Goal: Information Seeking & Learning: Learn about a topic

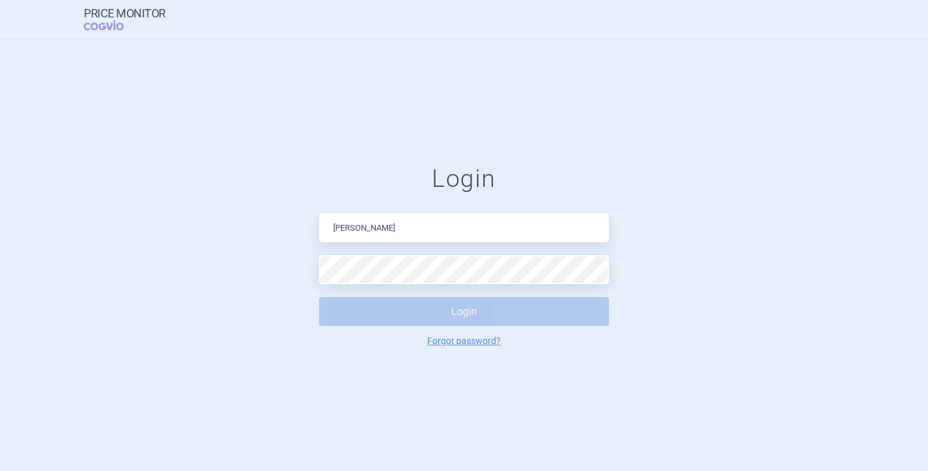
type input "[PERSON_NAME][EMAIL_ADDRESS][DOMAIN_NAME]"
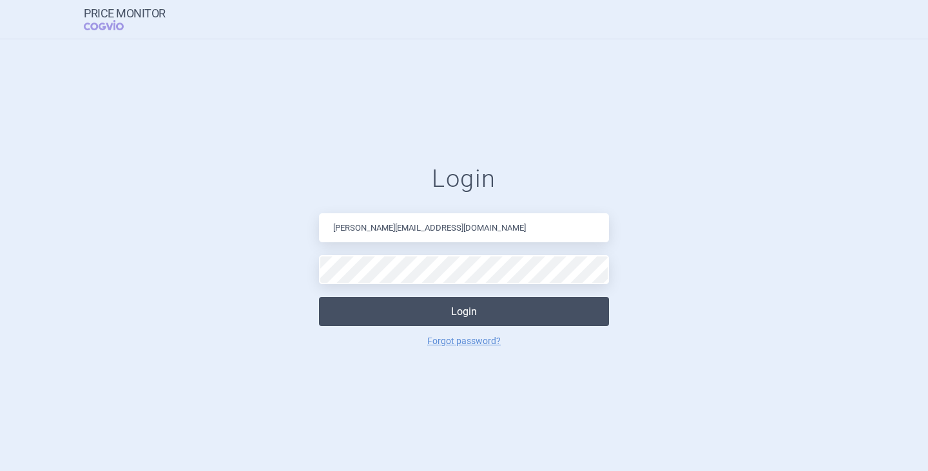
click at [410, 309] on button "Login" at bounding box center [464, 311] width 290 height 29
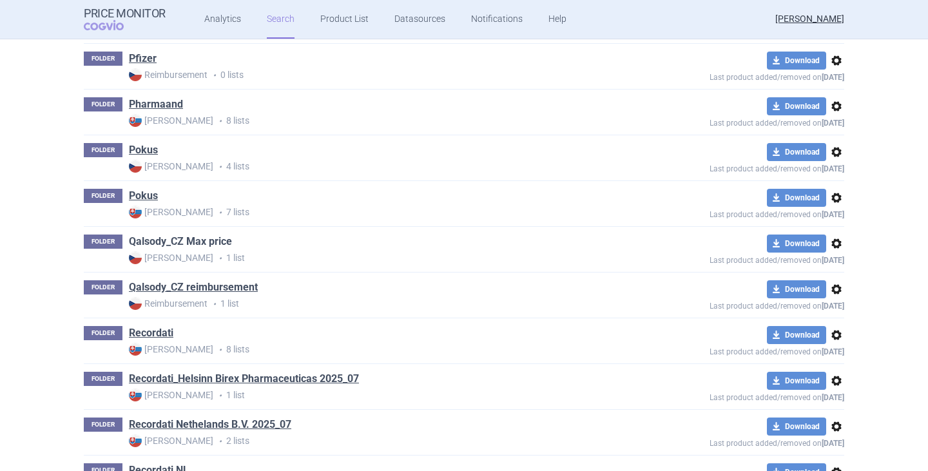
scroll to position [2321, 0]
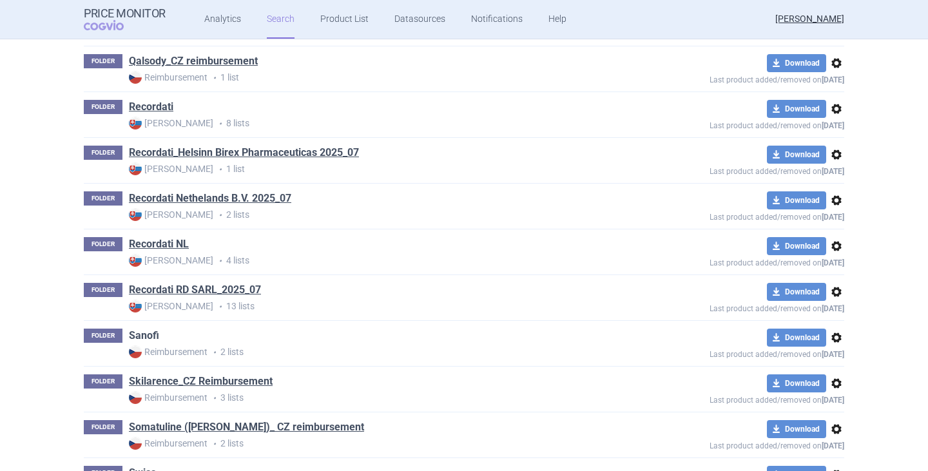
click at [142, 333] on link "Sanofi" at bounding box center [144, 336] width 30 height 14
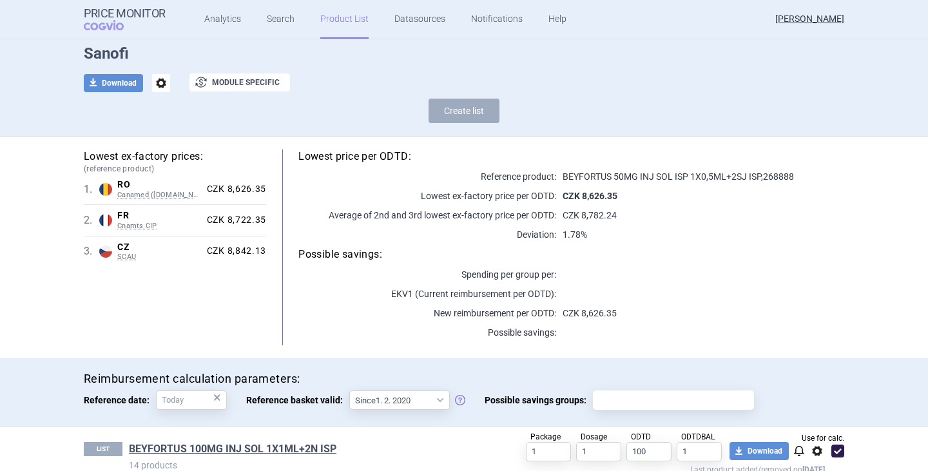
scroll to position [120, 0]
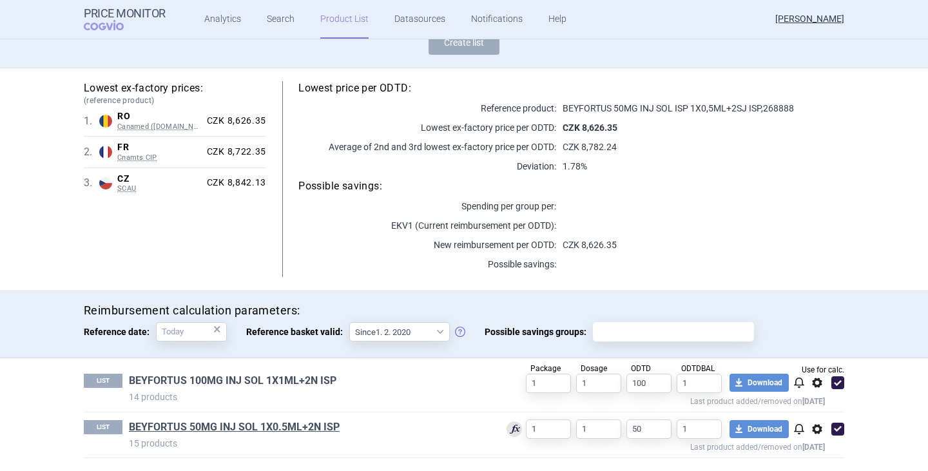
click at [240, 376] on link "BEYFORTUS 100MG INJ SOL 1X1ML+2N ISP" at bounding box center [233, 381] width 208 height 14
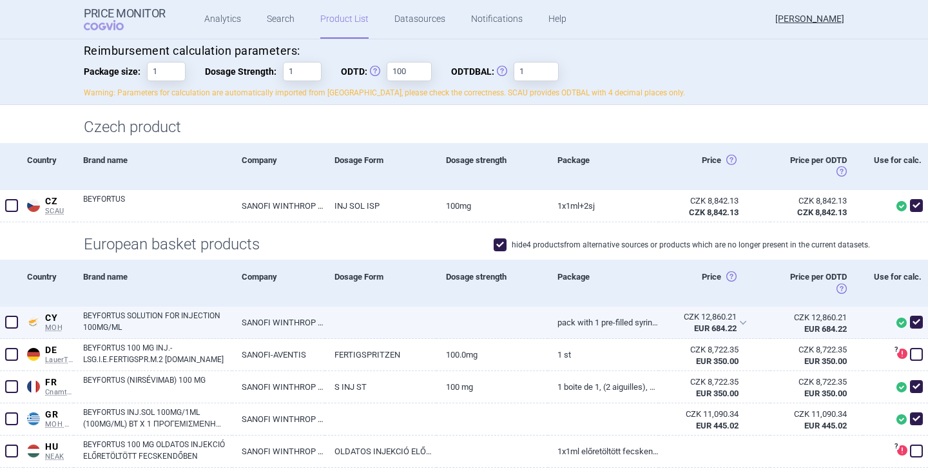
scroll to position [129, 0]
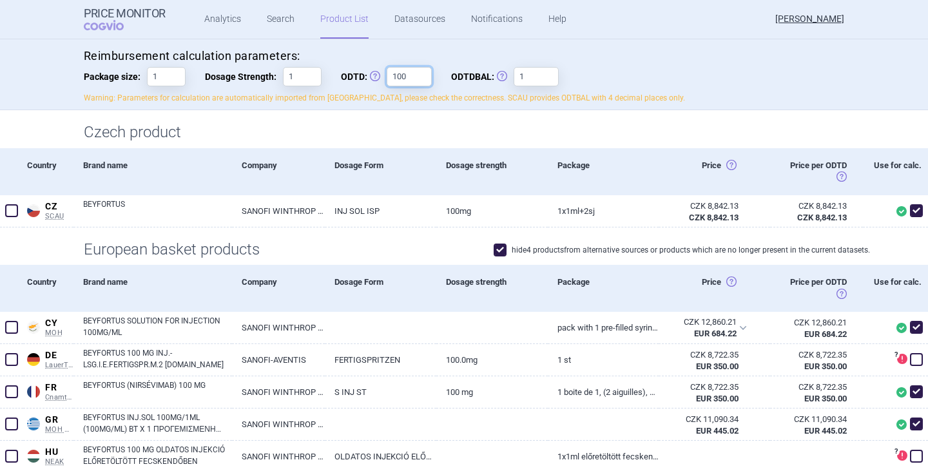
click at [421, 70] on input "100" at bounding box center [409, 76] width 45 height 19
type input "1"
click at [658, 93] on p "Warning: Parameters for calculation are automatically imported from [GEOGRAPHIC…" at bounding box center [464, 98] width 761 height 11
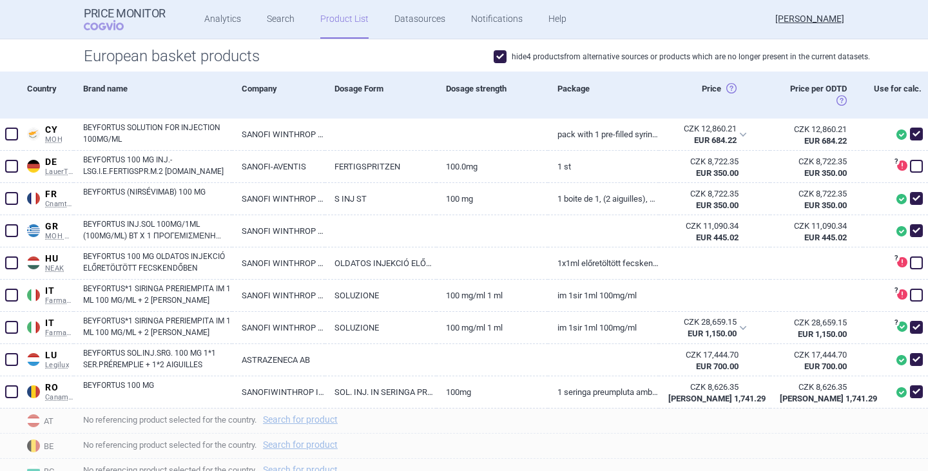
scroll to position [387, 0]
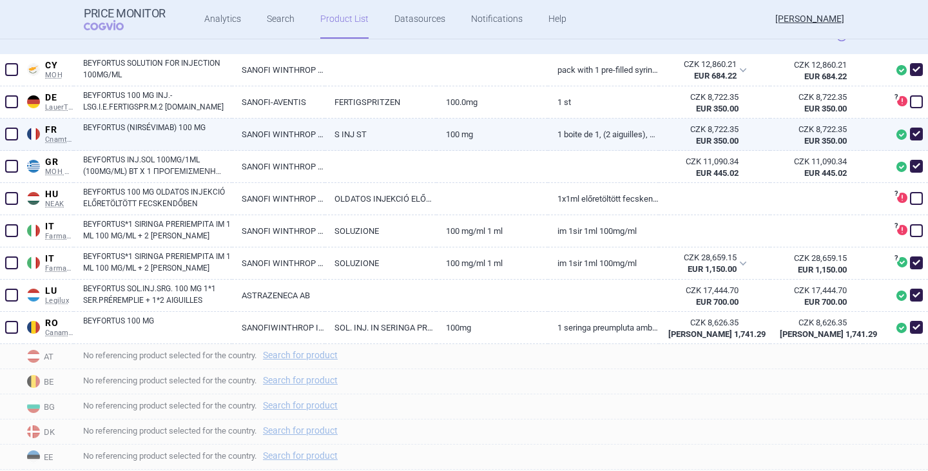
click at [110, 129] on link "BEYFORTUS (NIRSÉVIMAB) 100 MG" at bounding box center [157, 133] width 149 height 23
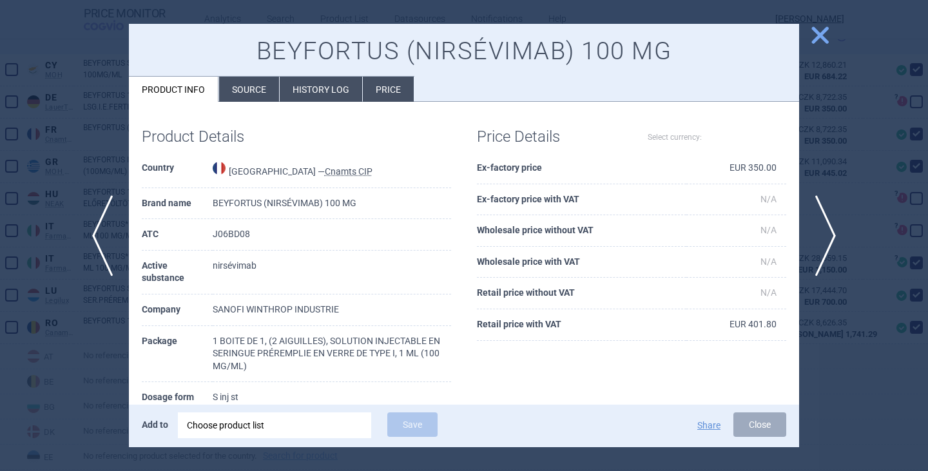
select select "EUR"
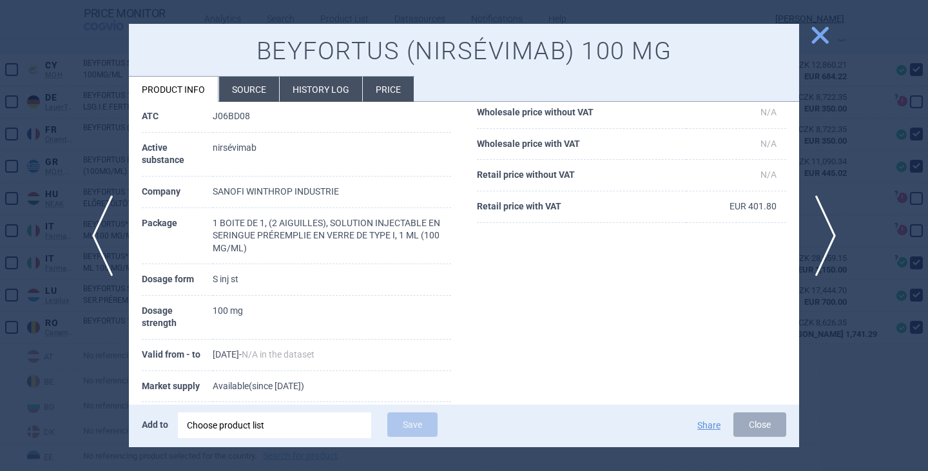
scroll to position [129, 0]
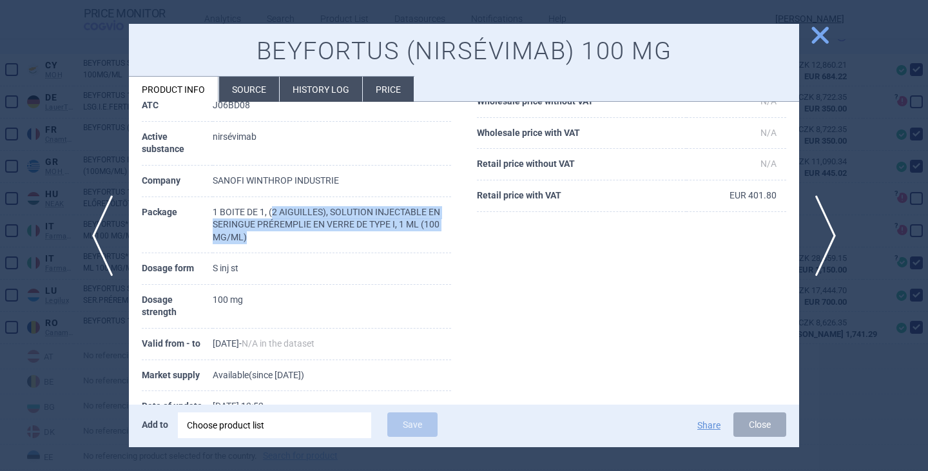
drag, startPoint x: 271, startPoint y: 212, endPoint x: 364, endPoint y: 239, distance: 96.7
click at [361, 239] on td "1 BOITE DE 1, (2 AIGUILLES), SOLUTION INJECTABLE EN SERINGUE PRÉREMPLIE EN VERR…" at bounding box center [332, 225] width 239 height 57
click at [373, 242] on td "1 BOITE DE 1, (2 AIGUILLES), SOLUTION INJECTABLE EN SERINGUE PRÉREMPLIE EN VERR…" at bounding box center [332, 225] width 239 height 57
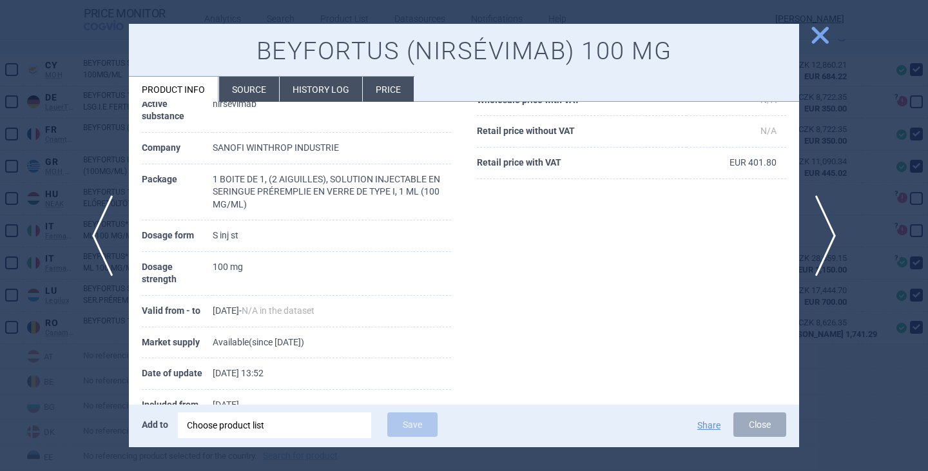
scroll to position [139, 0]
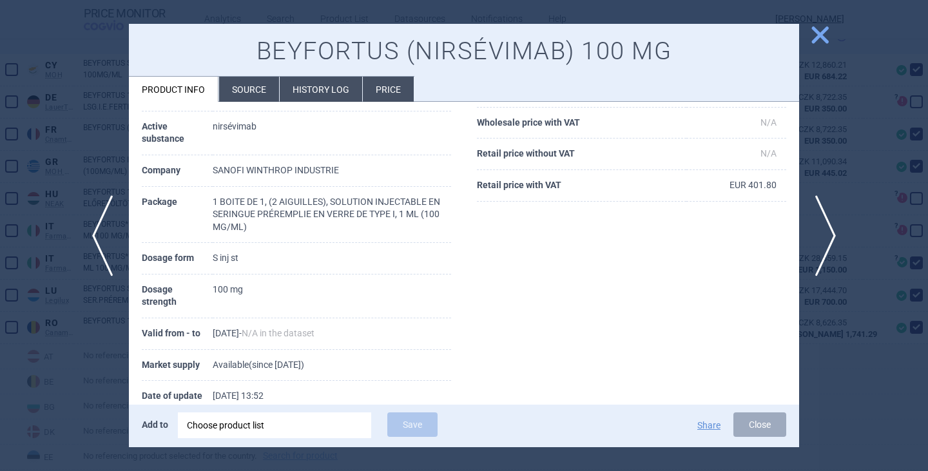
click at [821, 39] on span "close" at bounding box center [820, 35] width 23 height 23
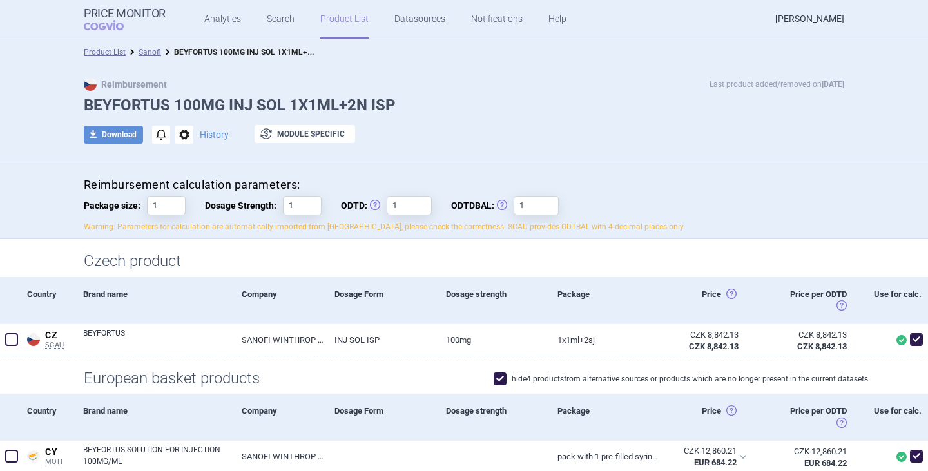
click at [695, 226] on p "Warning: Parameters for calculation are automatically imported from [GEOGRAPHIC…" at bounding box center [464, 227] width 761 height 11
click at [282, 21] on link "Search" at bounding box center [281, 19] width 28 height 39
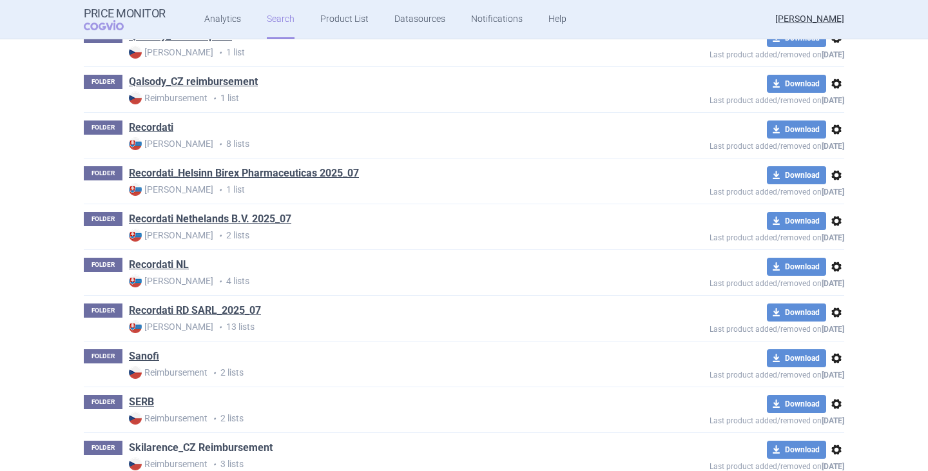
scroll to position [2386, 0]
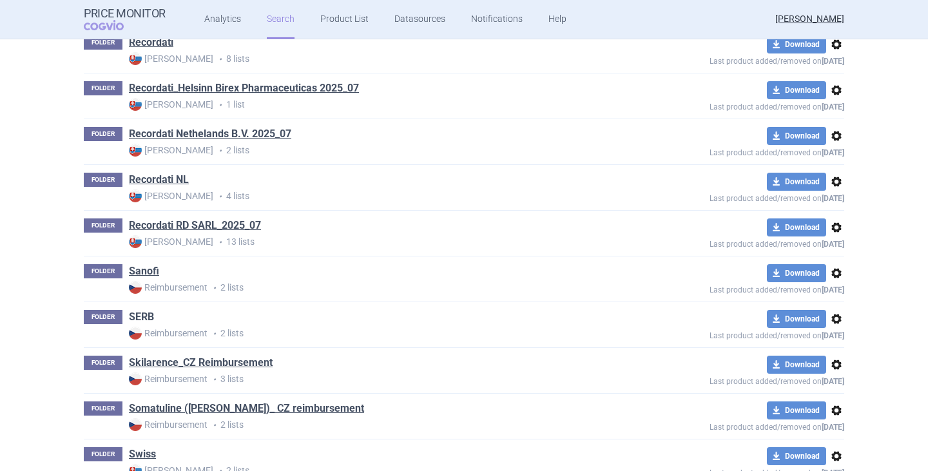
click at [142, 318] on link "SERB" at bounding box center [141, 317] width 25 height 14
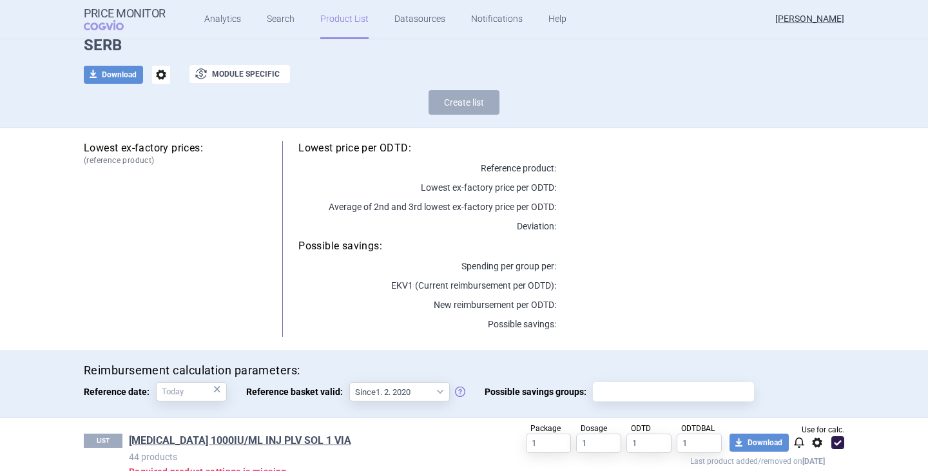
scroll to position [159, 0]
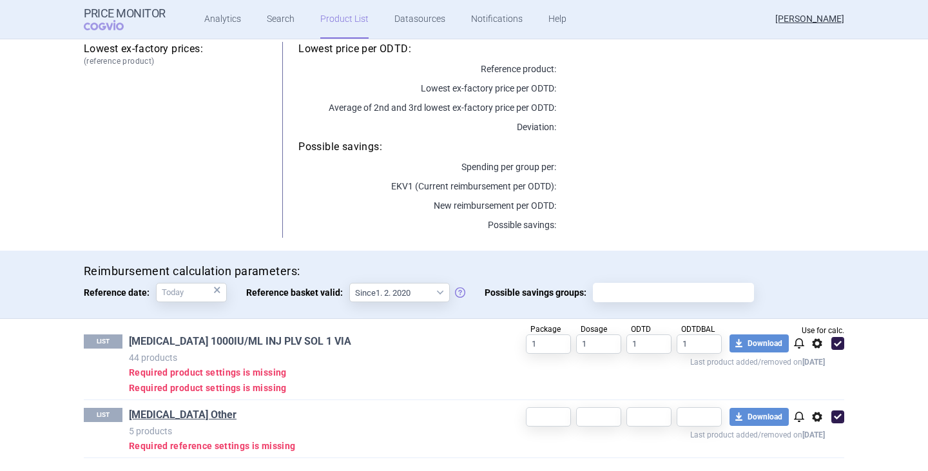
click at [278, 344] on link "[MEDICAL_DATA] 1000IU/ML INJ PLV SOL 1 VIA" at bounding box center [240, 342] width 222 height 14
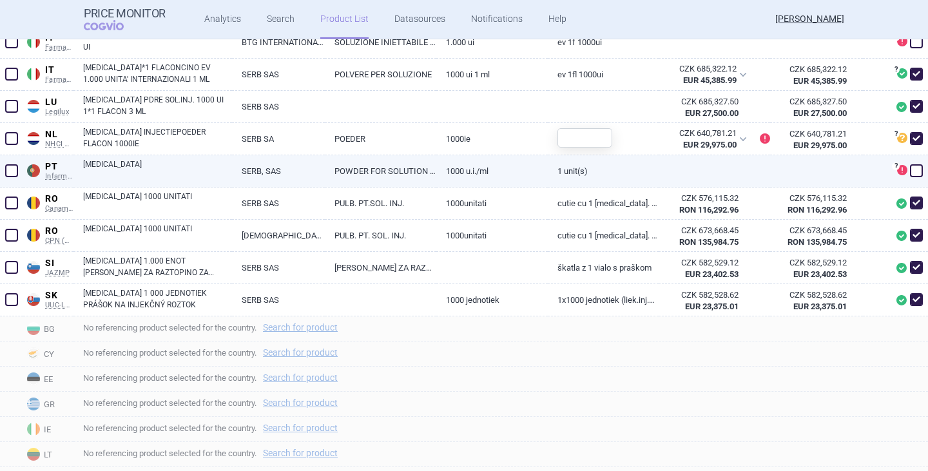
scroll to position [769, 0]
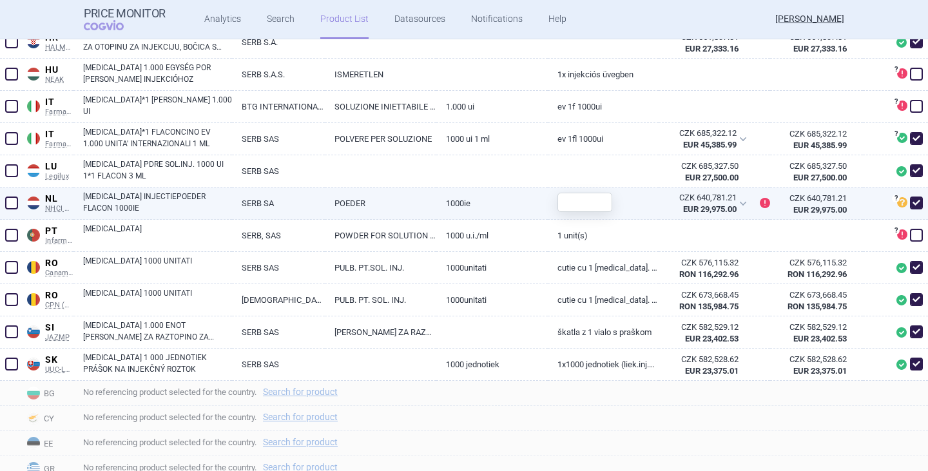
click at [105, 203] on link "[MEDICAL_DATA] INJECTIEPOEDER FLACON 1000IE" at bounding box center [157, 202] width 149 height 23
select select "EUR"
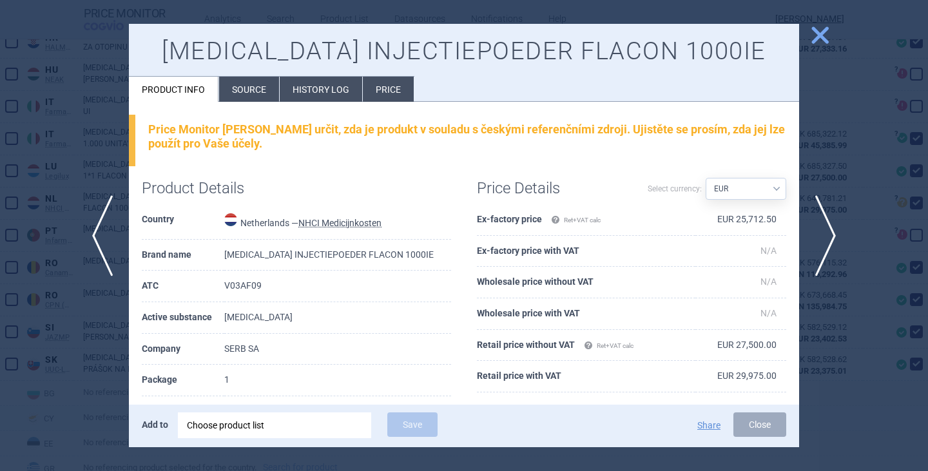
drag, startPoint x: 750, startPoint y: 422, endPoint x: 741, endPoint y: 418, distance: 9.2
click at [751, 422] on button "Close" at bounding box center [760, 425] width 53 height 24
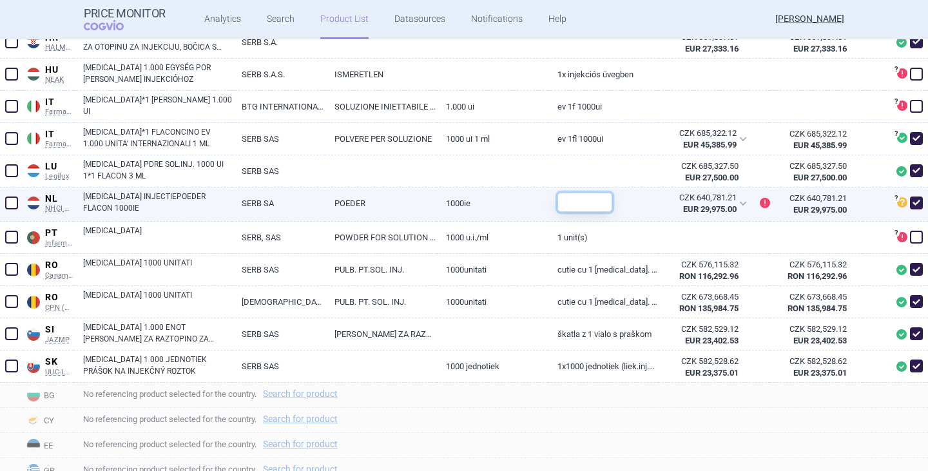
click at [579, 208] on input "text" at bounding box center [585, 202] width 55 height 19
type input "1"
click at [182, 197] on link "[MEDICAL_DATA] INJECTIEPOEDER FLACON 1000IE" at bounding box center [157, 202] width 149 height 23
select select "EUR"
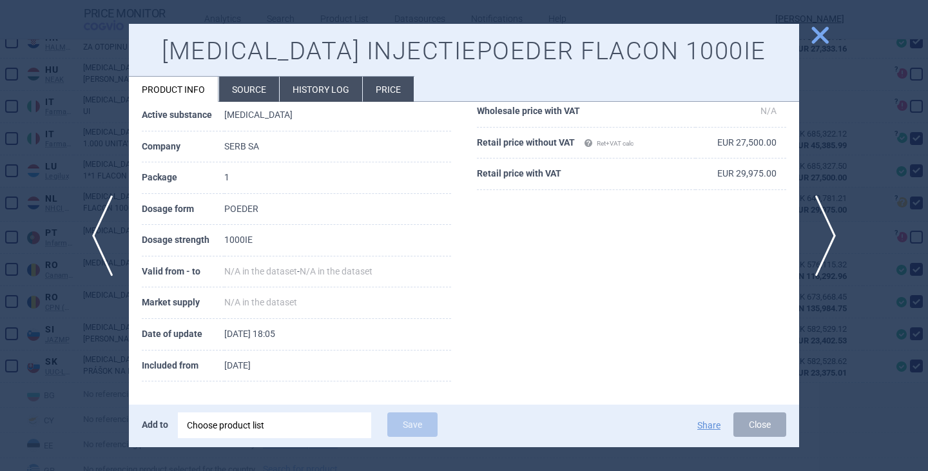
scroll to position [205, 0]
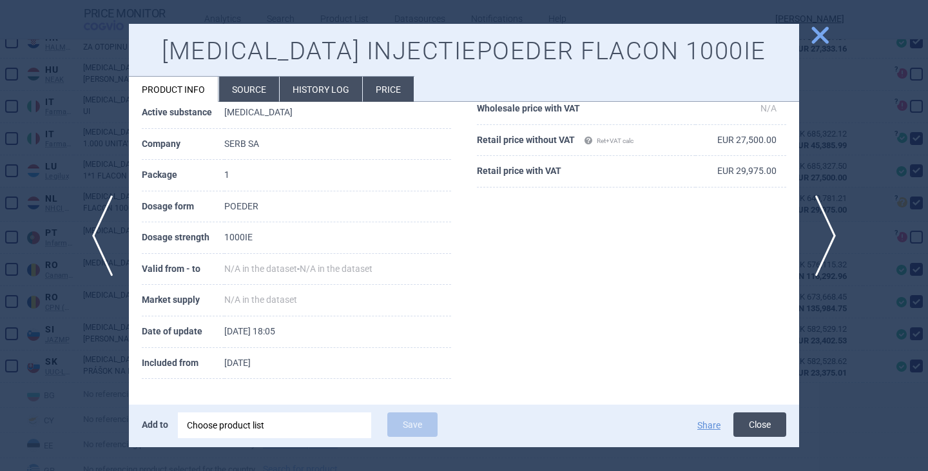
click at [765, 426] on button "Close" at bounding box center [760, 425] width 53 height 24
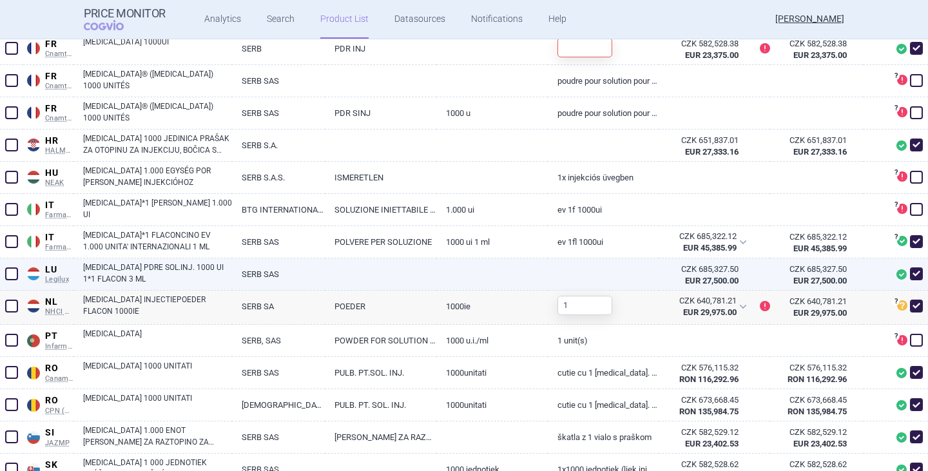
scroll to position [640, 0]
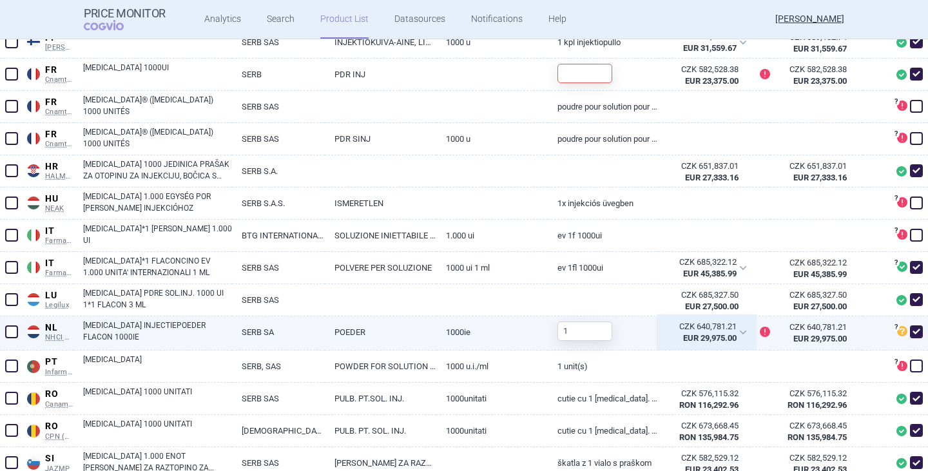
click at [738, 332] on div "CZK 640,781.21 EUR 29,975.00" at bounding box center [707, 333] width 96 height 32
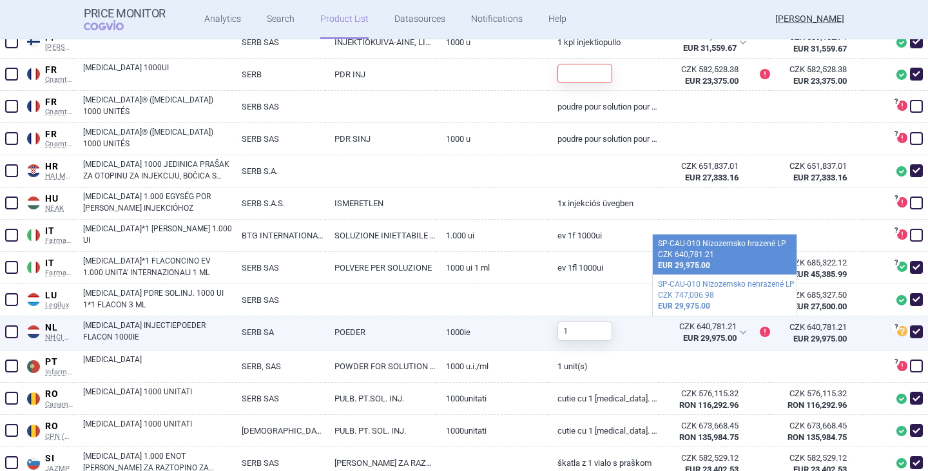
click at [168, 327] on link "[MEDICAL_DATA] INJECTIEPOEDER FLACON 1000IE" at bounding box center [157, 331] width 149 height 23
select select "EUR"
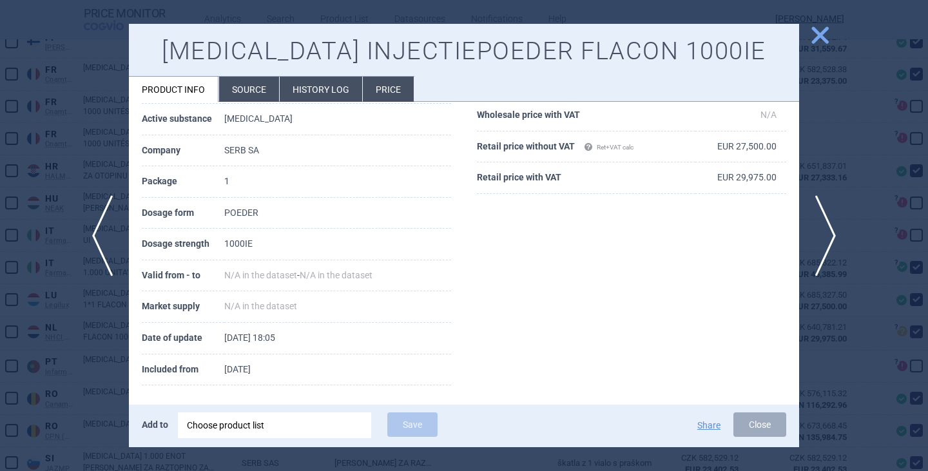
scroll to position [205, 0]
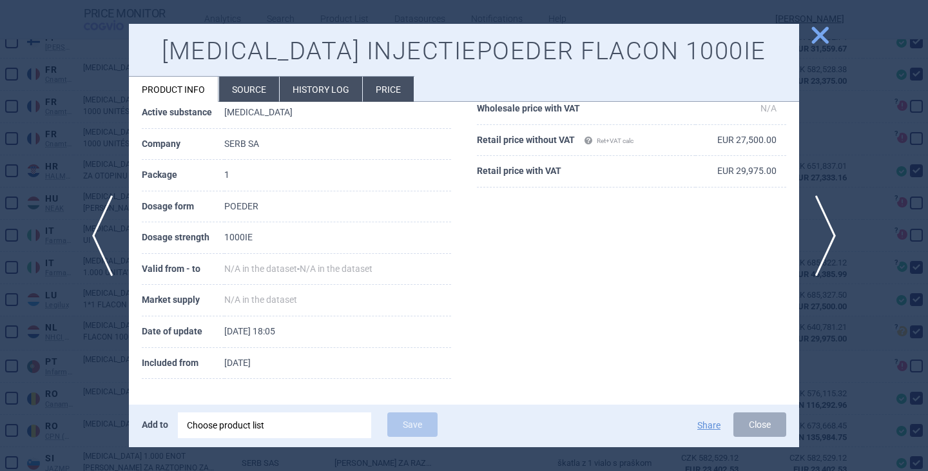
click at [262, 95] on li "Source" at bounding box center [249, 89] width 60 height 25
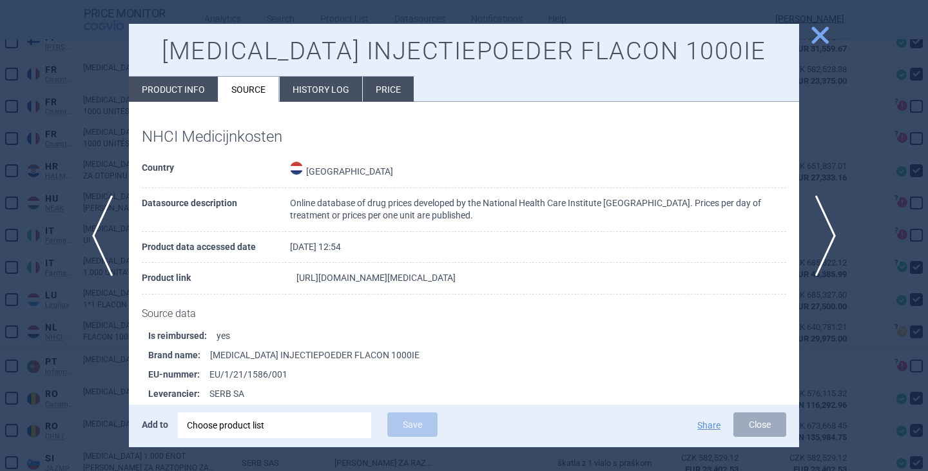
click at [362, 282] on link "https://www.medicijnkosten.nl/medicijn?artikel=VORAXAZE+INJECTIEPOEDER+FLACON+1…" at bounding box center [376, 277] width 159 height 9
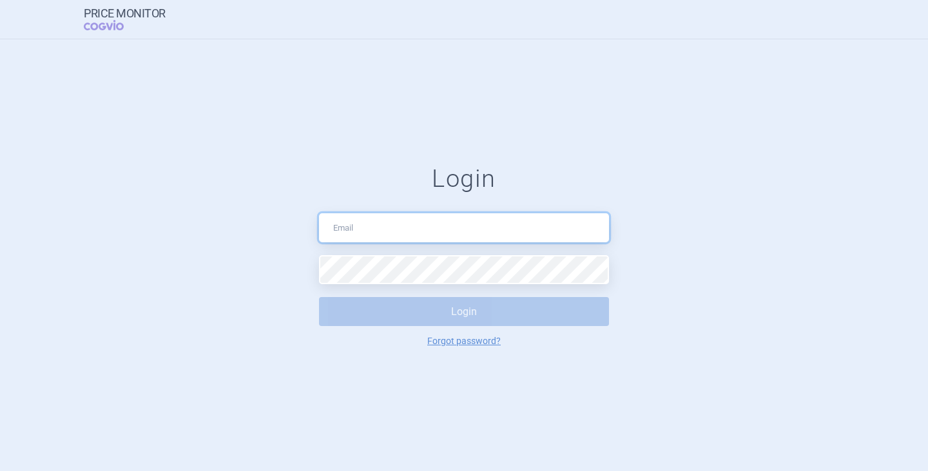
drag, startPoint x: 0, startPoint y: 0, endPoint x: 379, endPoint y: 234, distance: 445.5
click at [378, 233] on input "text" at bounding box center [464, 227] width 290 height 29
type input "[PERSON_NAME][EMAIL_ADDRESS][DOMAIN_NAME]"
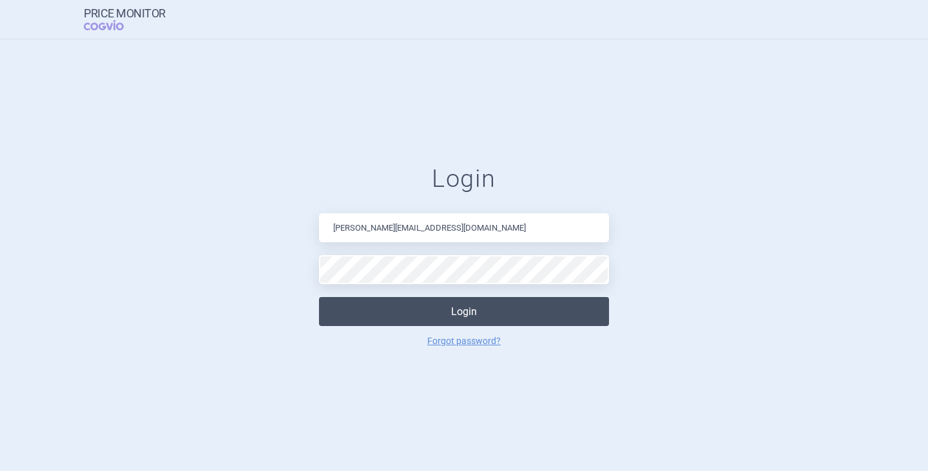
click at [403, 306] on button "Login" at bounding box center [464, 311] width 290 height 29
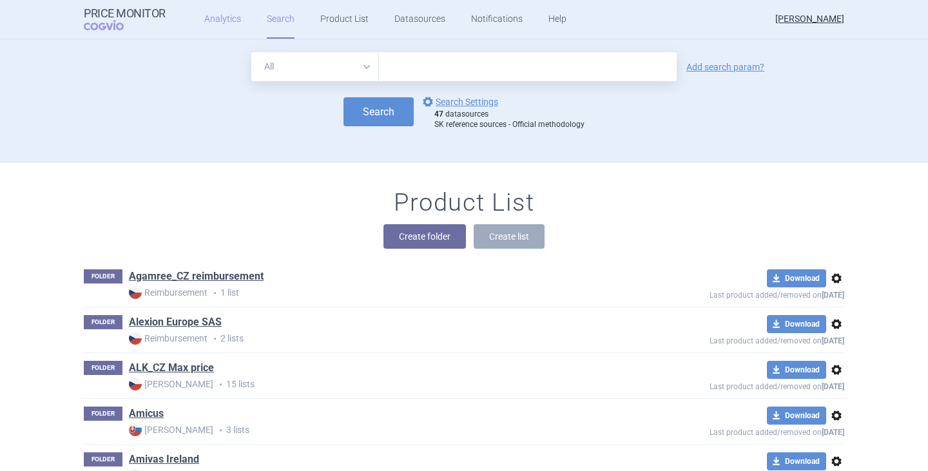
click at [235, 20] on link "Analytics" at bounding box center [222, 19] width 37 height 39
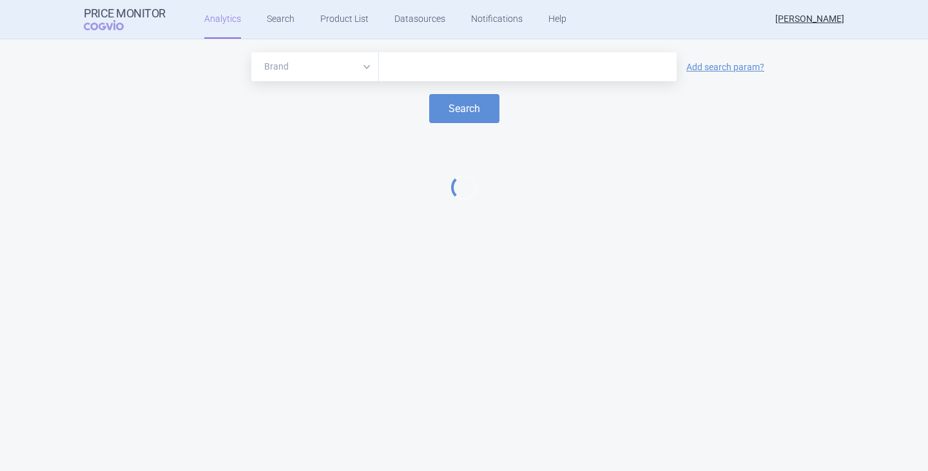
click at [417, 60] on input "text" at bounding box center [528, 67] width 285 height 17
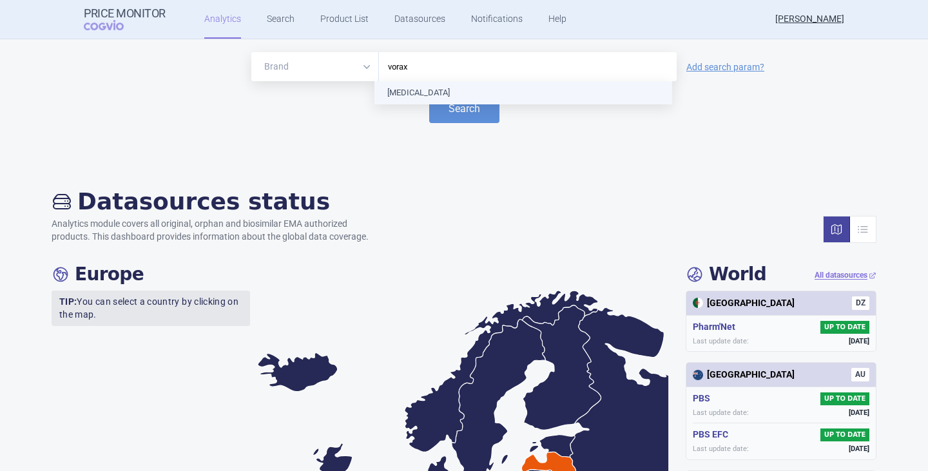
type input "voraxa"
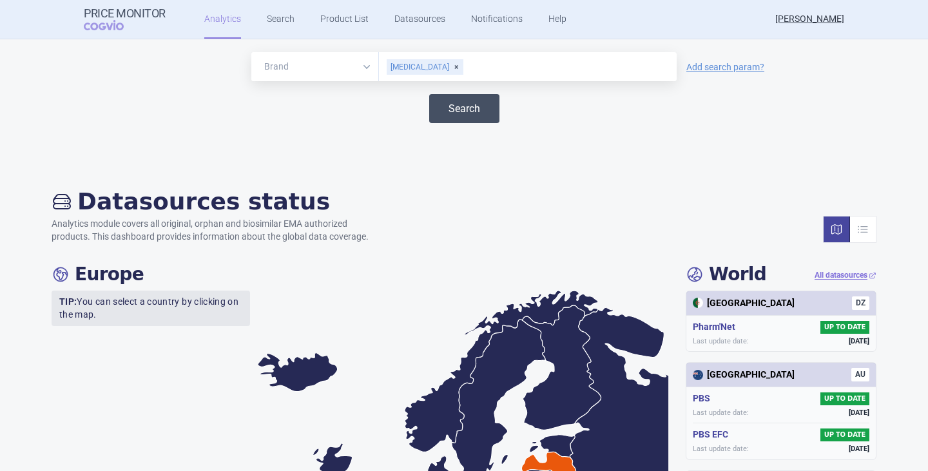
click at [455, 105] on button "Search" at bounding box center [464, 108] width 70 height 29
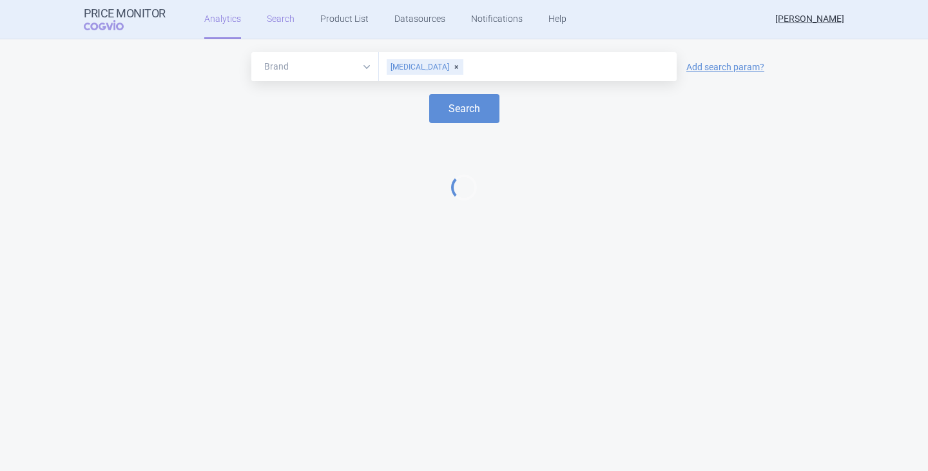
select select "EUR"
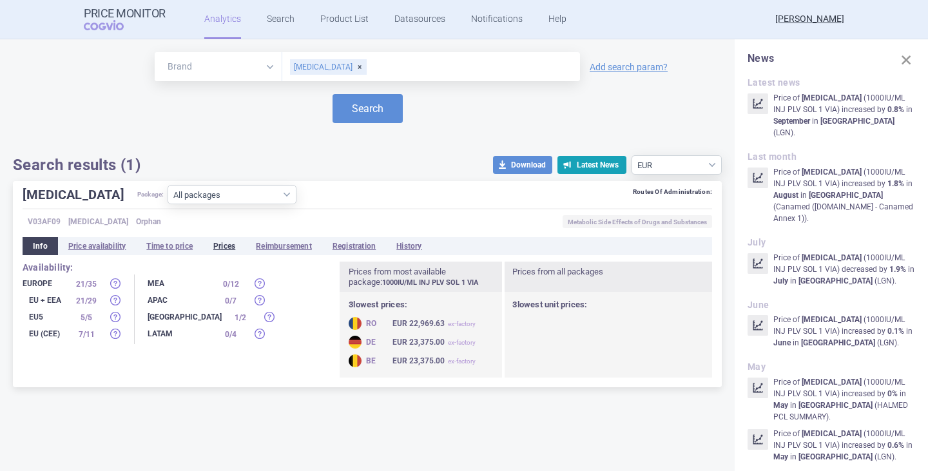
click at [230, 251] on li "Prices" at bounding box center [224, 246] width 43 height 18
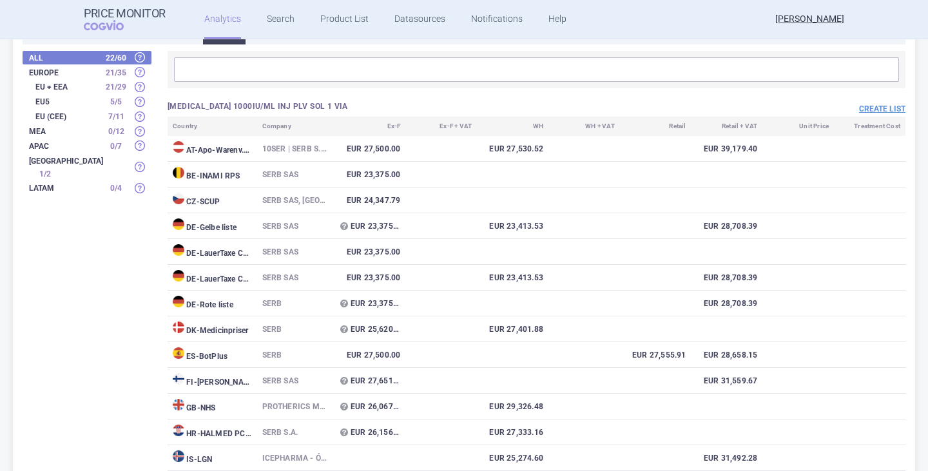
scroll to position [55, 0]
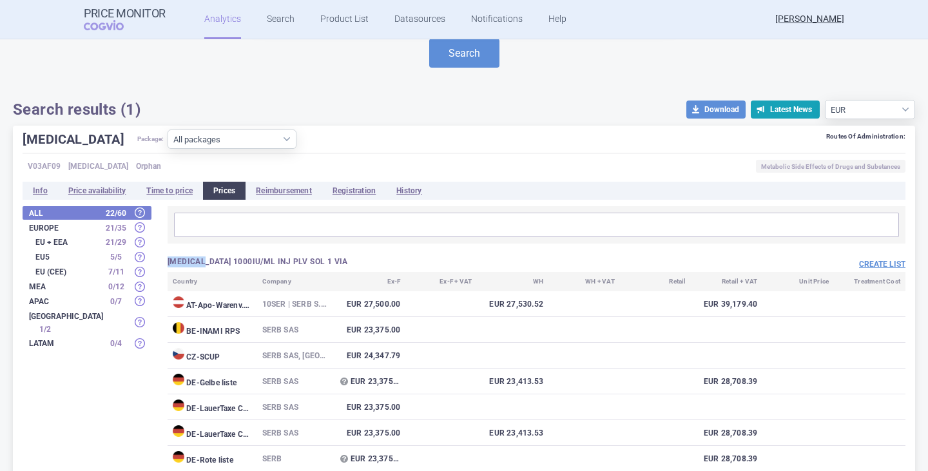
drag, startPoint x: 210, startPoint y: 260, endPoint x: 191, endPoint y: 253, distance: 20.6
click at [276, 24] on link "Search" at bounding box center [281, 19] width 28 height 39
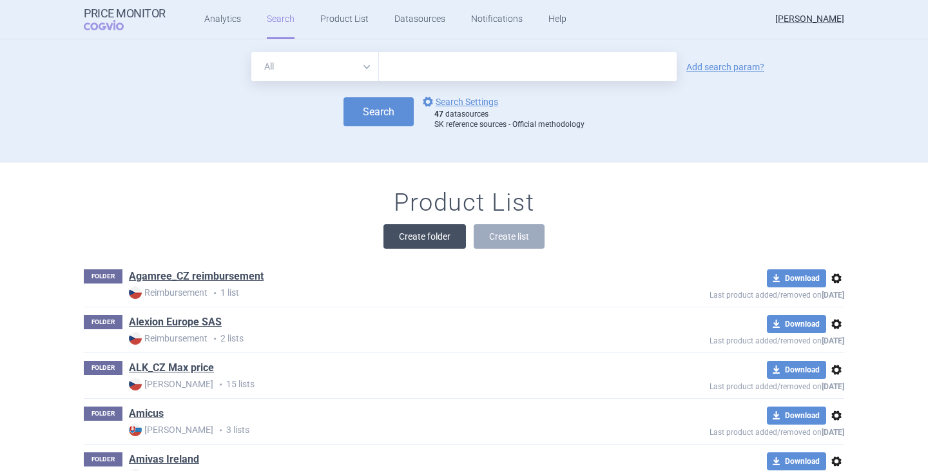
click at [395, 231] on button "Create folder" at bounding box center [425, 236] width 83 height 24
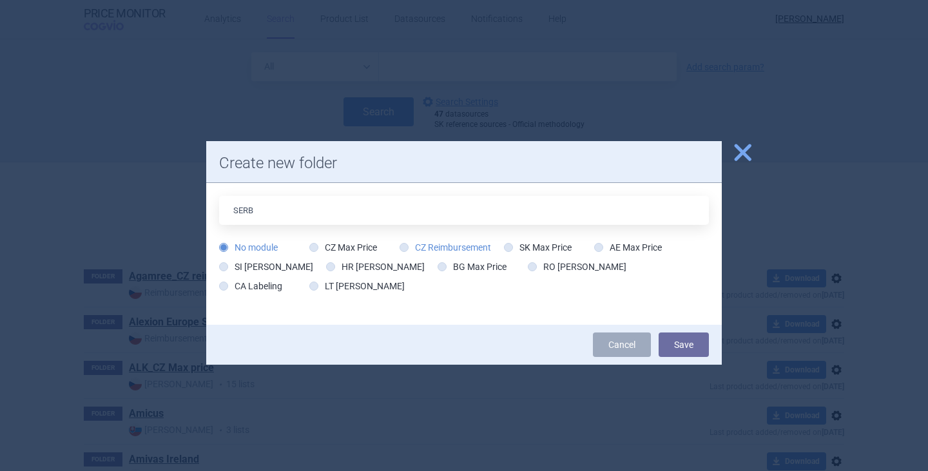
type input "SERB"
click at [423, 252] on label "CZ Reimbursement" at bounding box center [446, 247] width 92 height 13
click at [400, 242] on input "CZ Reimbursement" at bounding box center [406, 248] width 13 height 13
radio input "true"
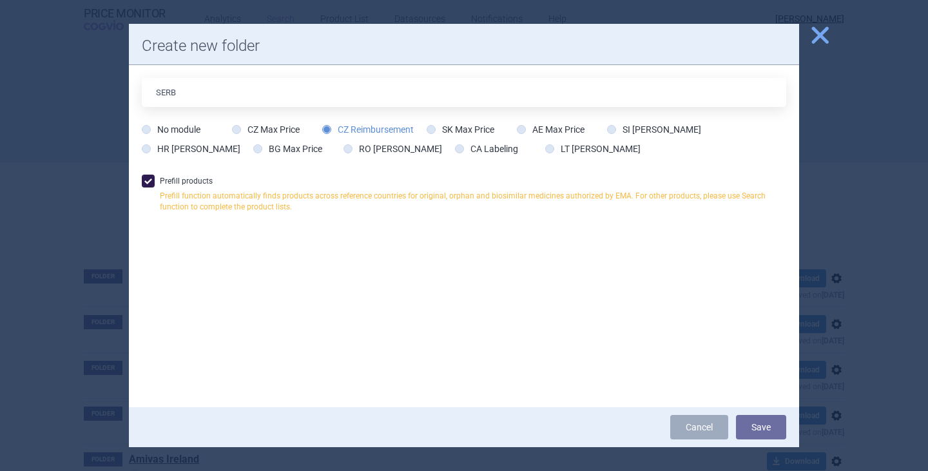
click at [153, 176] on span at bounding box center [148, 181] width 13 height 13
checkbox input "false"
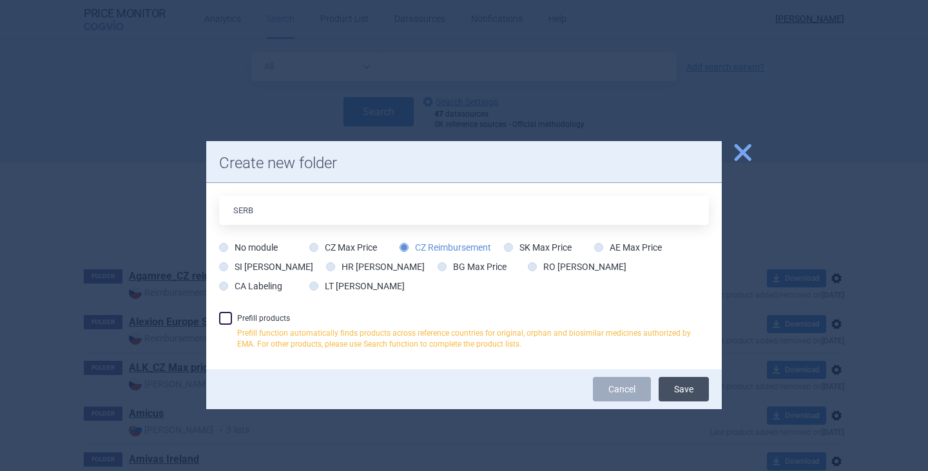
click at [687, 397] on button "Save" at bounding box center [684, 389] width 50 height 24
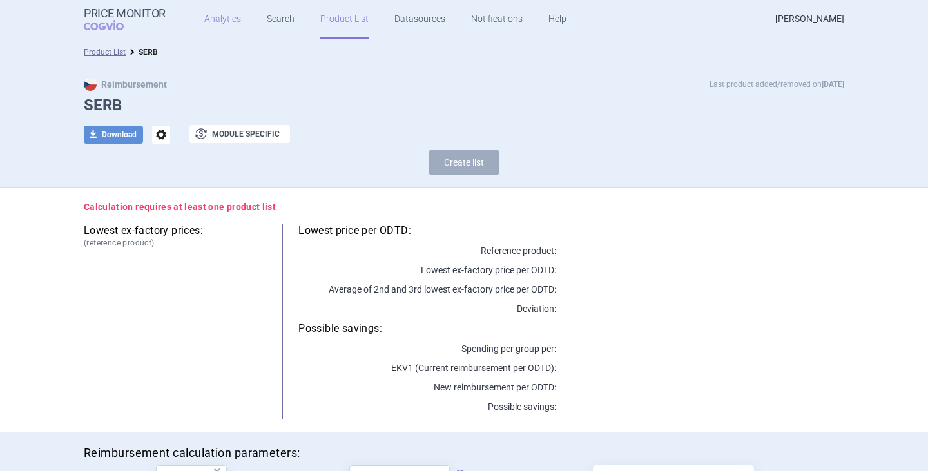
click at [216, 15] on link "Analytics" at bounding box center [222, 19] width 37 height 39
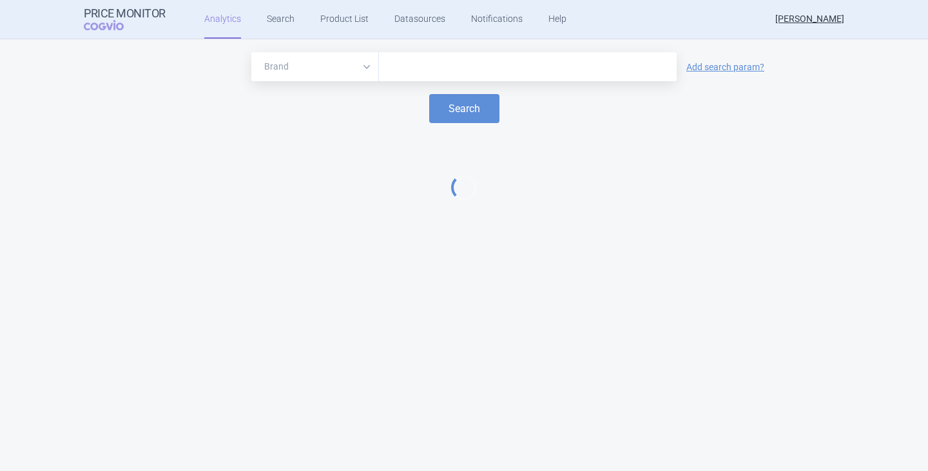
click at [415, 69] on input "text" at bounding box center [528, 67] width 285 height 17
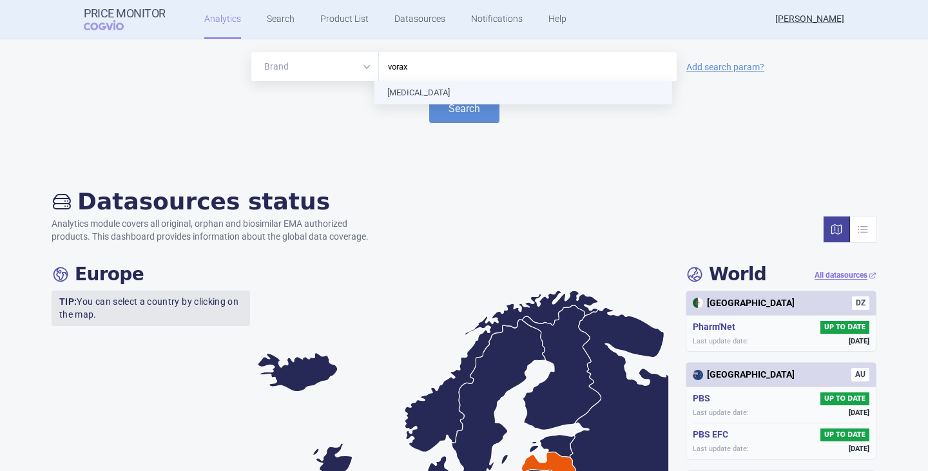
type input "voraxa"
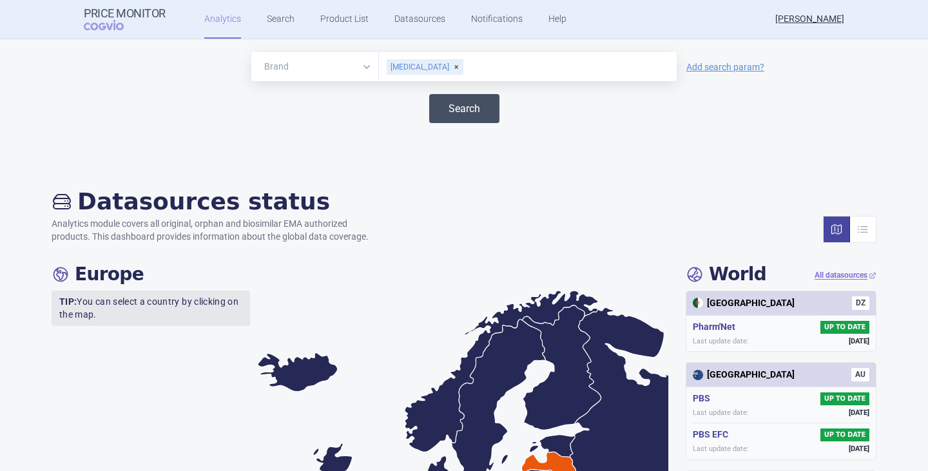
click at [444, 105] on button "Search" at bounding box center [464, 108] width 70 height 29
select select "EUR"
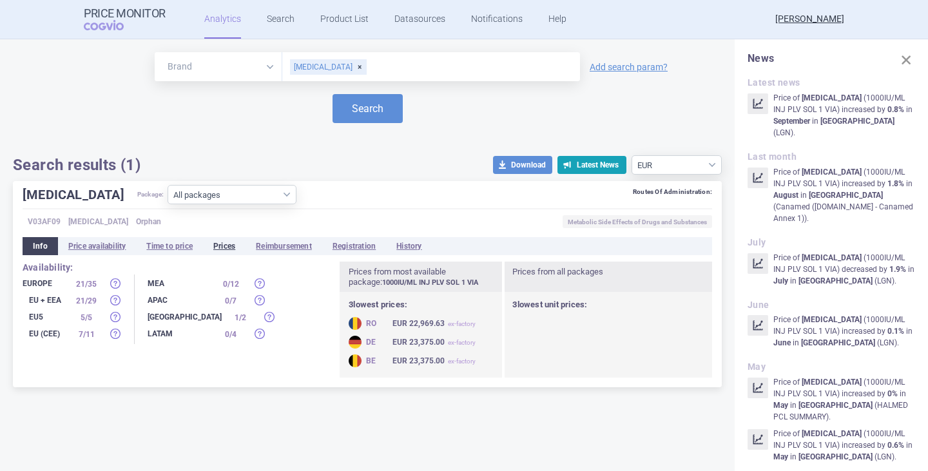
click at [239, 249] on li "Prices" at bounding box center [224, 246] width 43 height 18
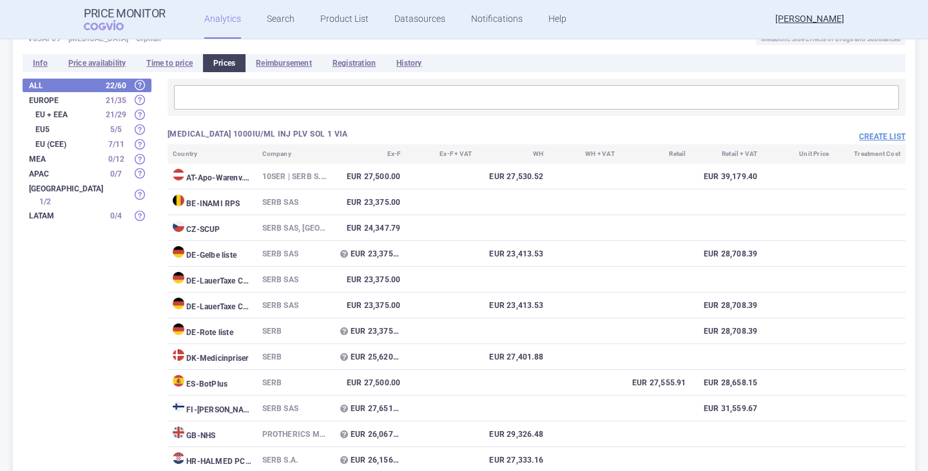
scroll to position [120, 0]
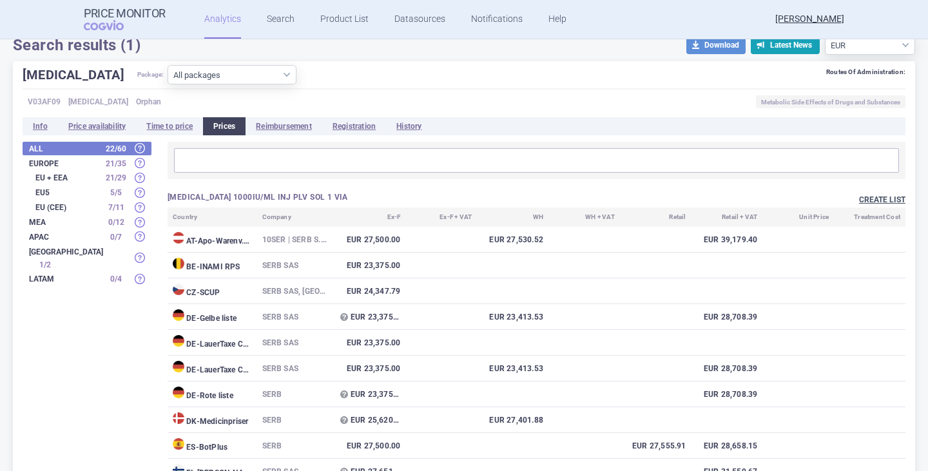
click at [867, 197] on button "Create list" at bounding box center [882, 200] width 46 height 11
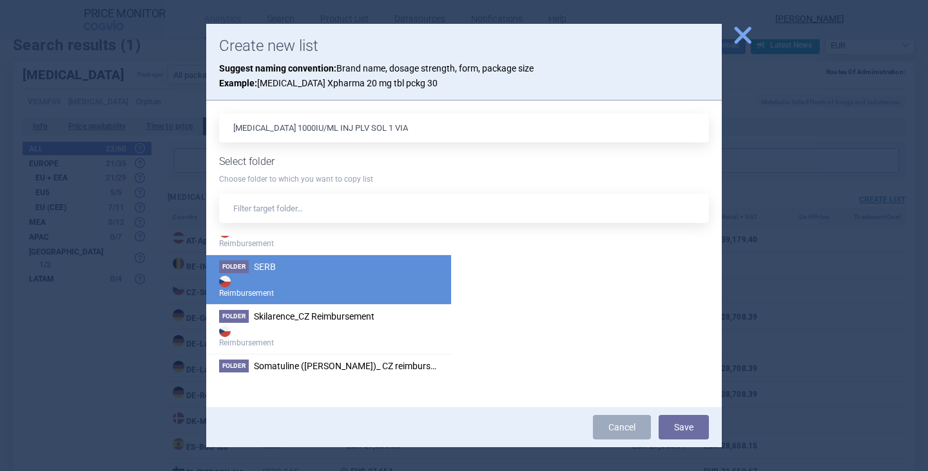
scroll to position [2643, 0]
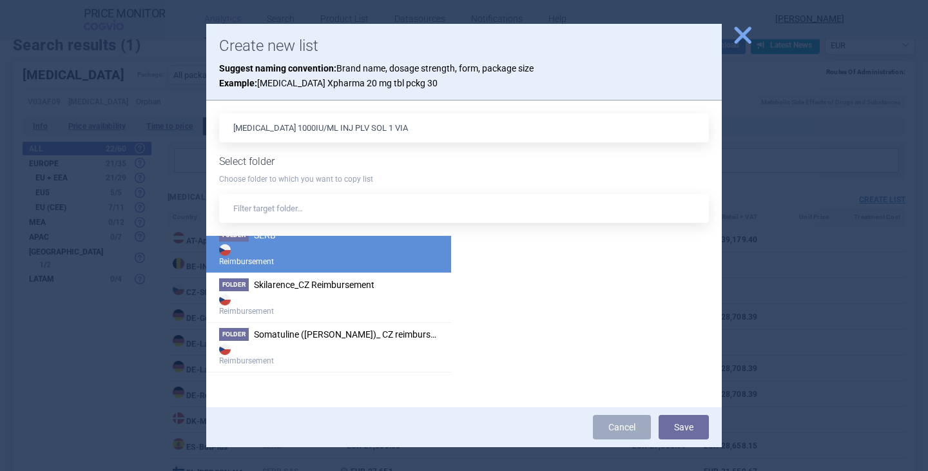
click at [282, 251] on strong "Reimbursement" at bounding box center [328, 255] width 219 height 26
click at [681, 424] on button "Save" at bounding box center [684, 427] width 50 height 24
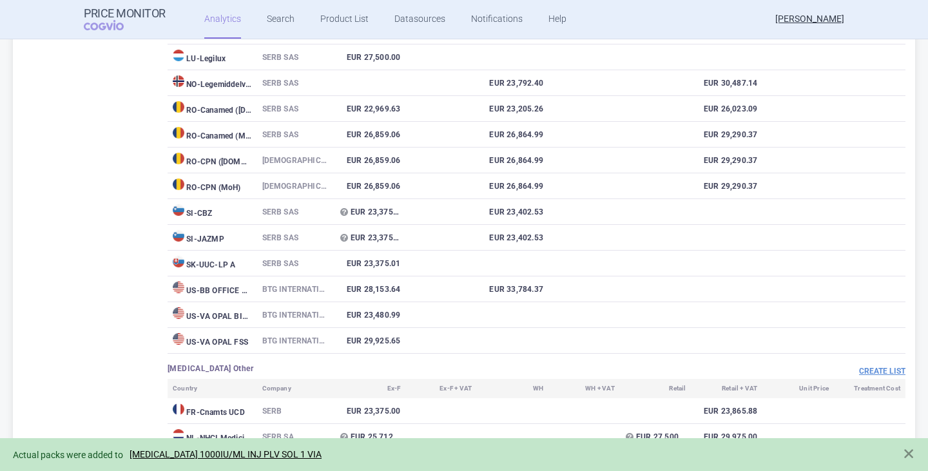
scroll to position [765, 0]
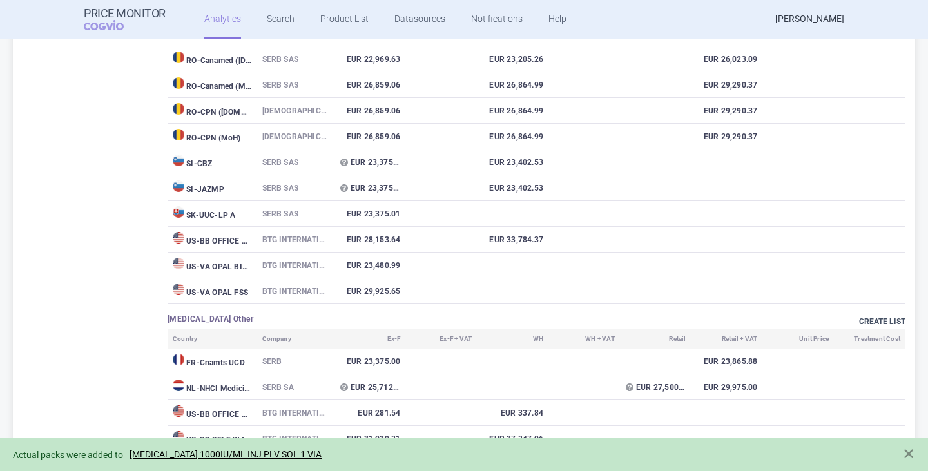
click at [871, 320] on button "Create list" at bounding box center [882, 322] width 46 height 11
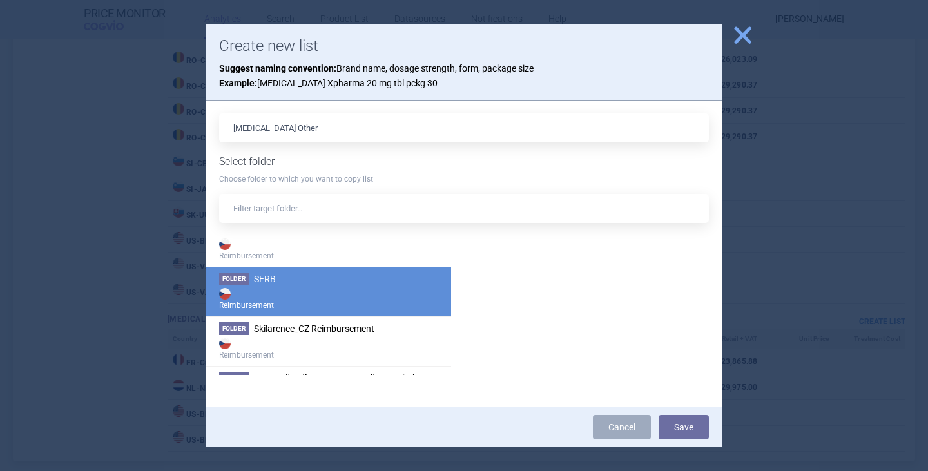
scroll to position [2579, 0]
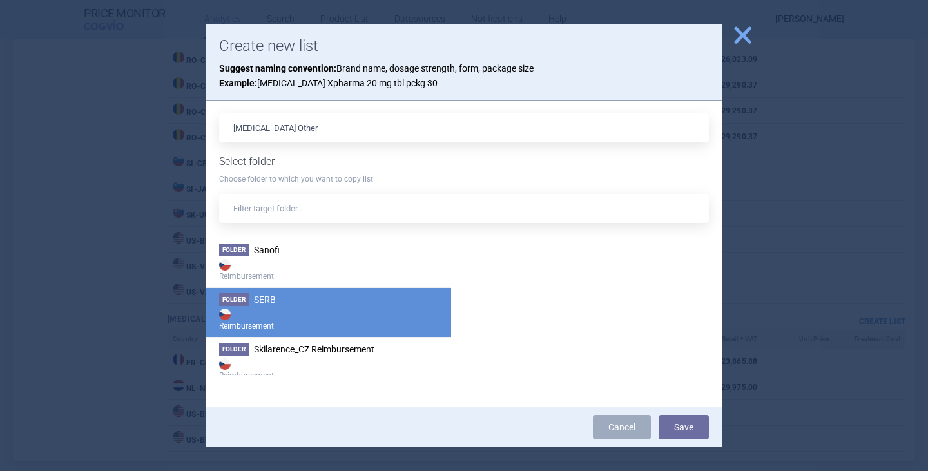
click at [282, 311] on strong "Reimbursement" at bounding box center [328, 319] width 219 height 26
click at [685, 422] on button "Save" at bounding box center [684, 427] width 50 height 24
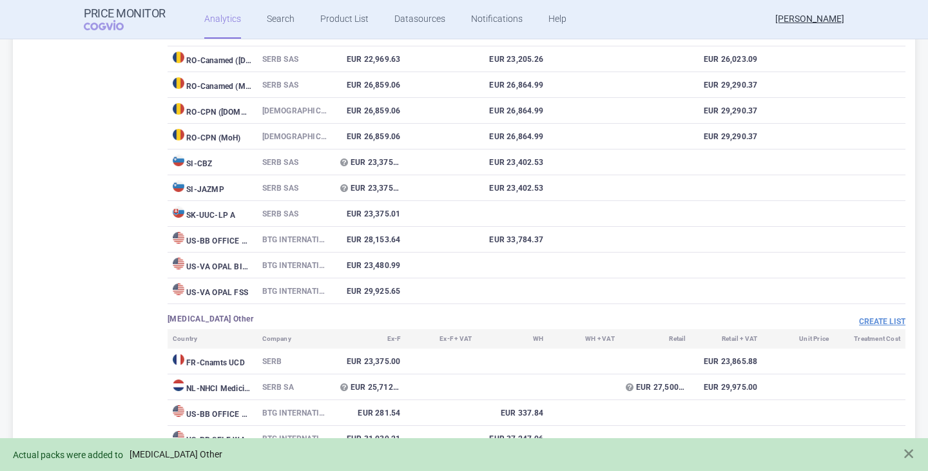
click at [181, 457] on link "[MEDICAL_DATA] Other" at bounding box center [176, 454] width 93 height 11
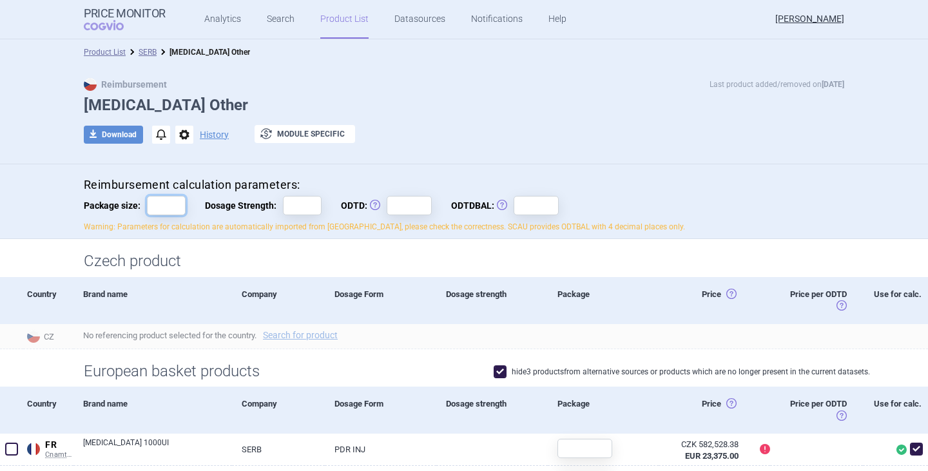
click at [156, 204] on input "Package size:" at bounding box center [166, 205] width 39 height 19
click at [289, 255] on h1 "Czech product" at bounding box center [464, 261] width 761 height 19
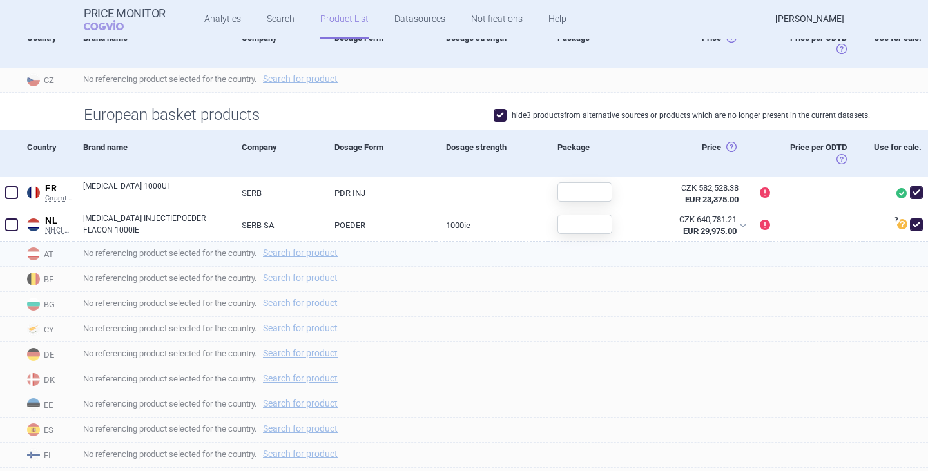
scroll to position [258, 0]
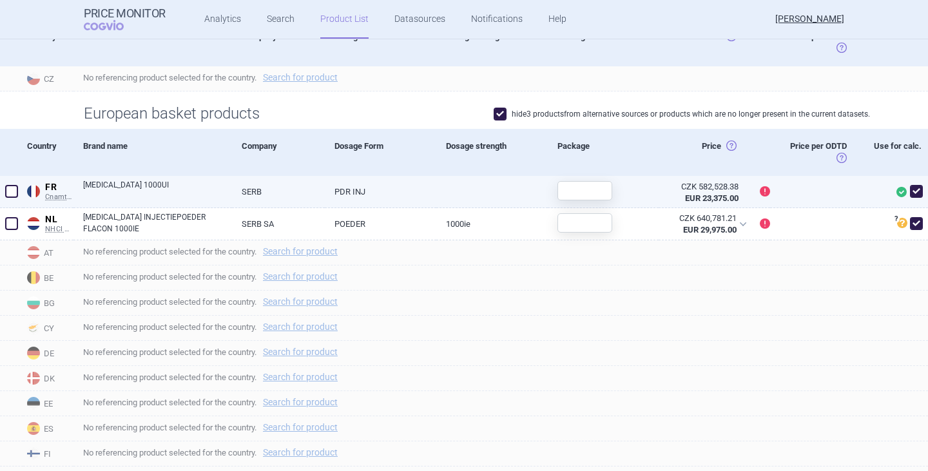
click at [9, 193] on span at bounding box center [11, 191] width 13 height 13
checkbox input "true"
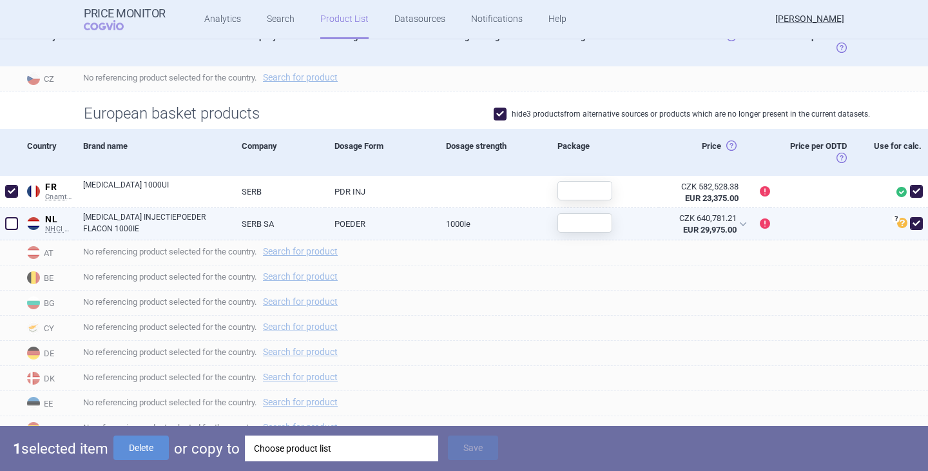
click at [9, 221] on span at bounding box center [11, 223] width 13 height 13
checkbox input "true"
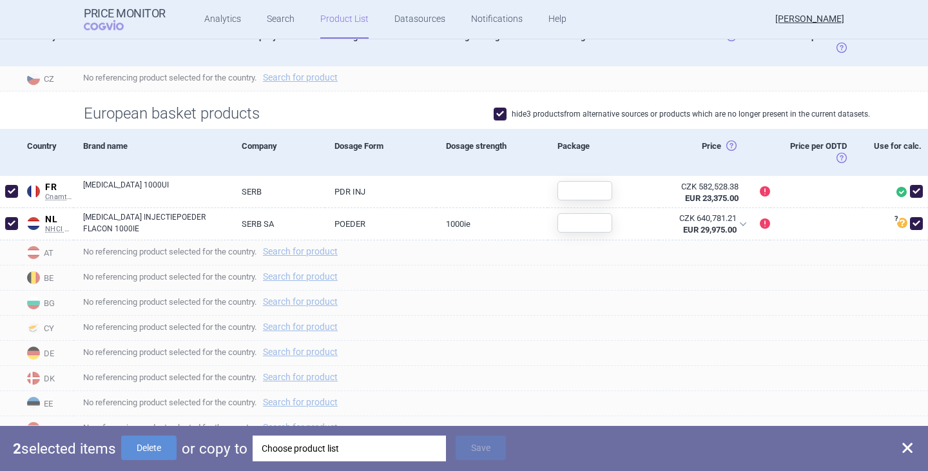
click at [362, 452] on div "Choose product list" at bounding box center [349, 449] width 175 height 26
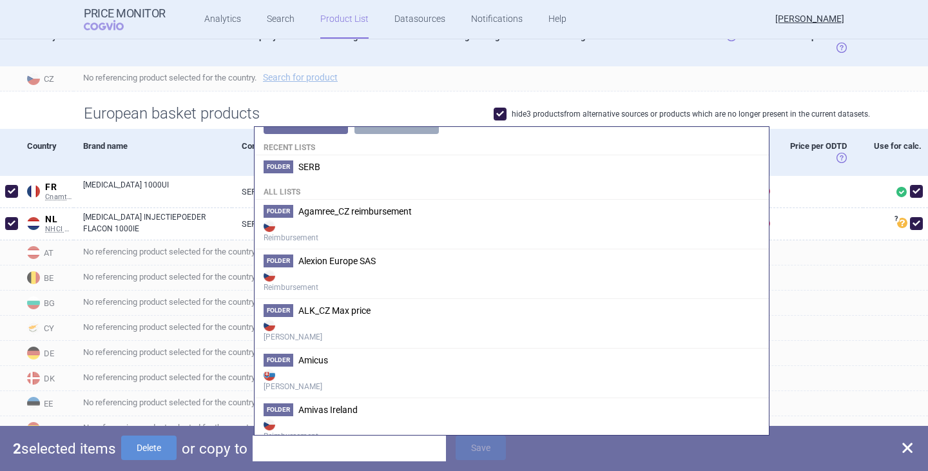
scroll to position [0, 0]
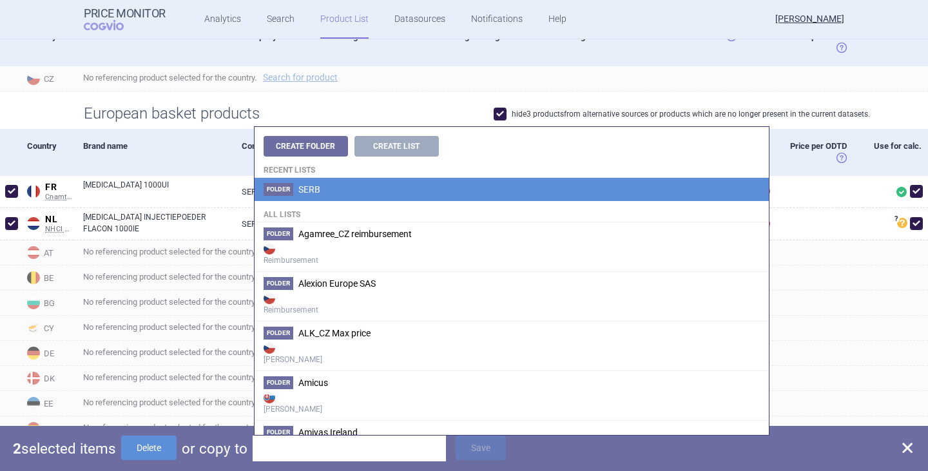
click at [309, 193] on span "SERB" at bounding box center [310, 189] width 22 height 10
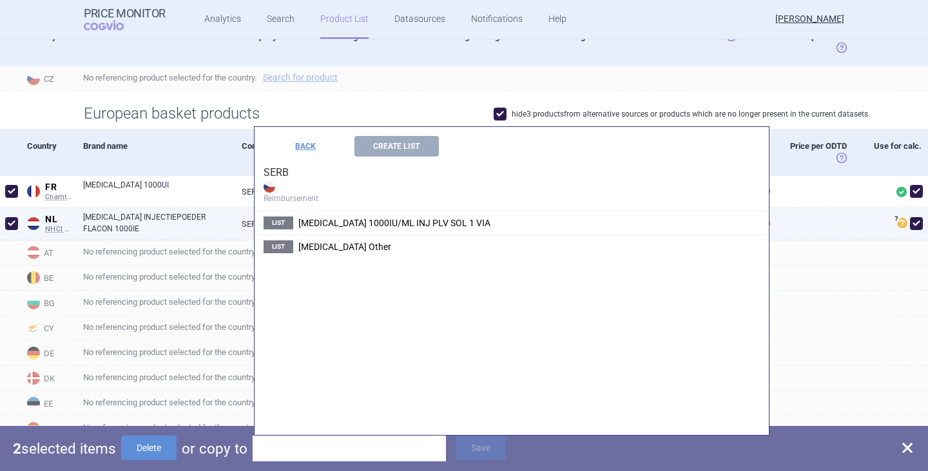
click at [306, 228] on span "[MEDICAL_DATA] 1000IU/ML INJ PLV SOL 1 VIA" at bounding box center [395, 223] width 192 height 10
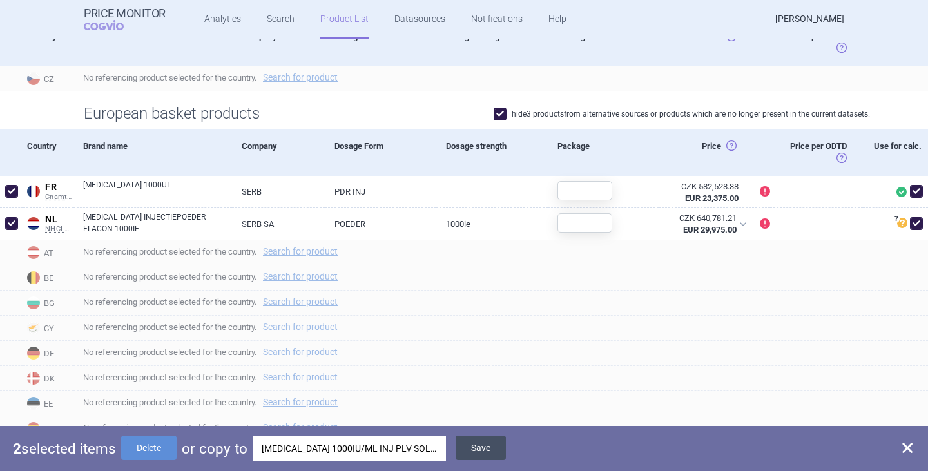
click at [500, 447] on button "Save" at bounding box center [481, 448] width 50 height 24
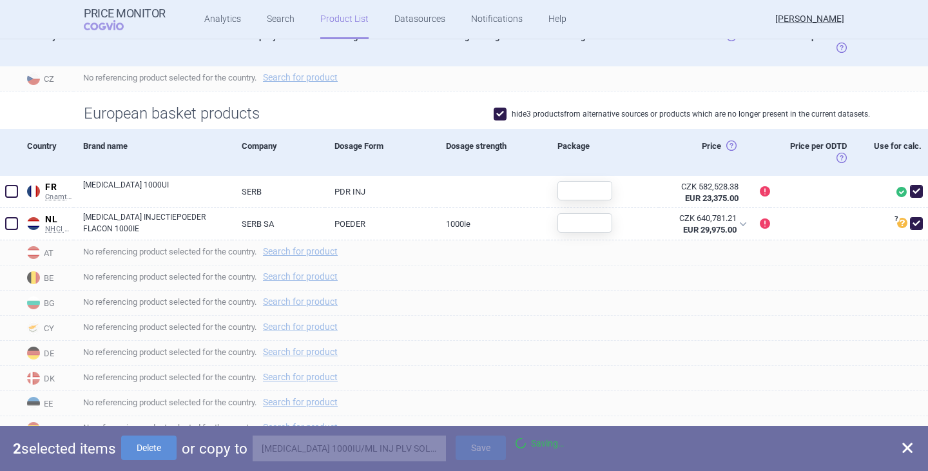
checkbox input "false"
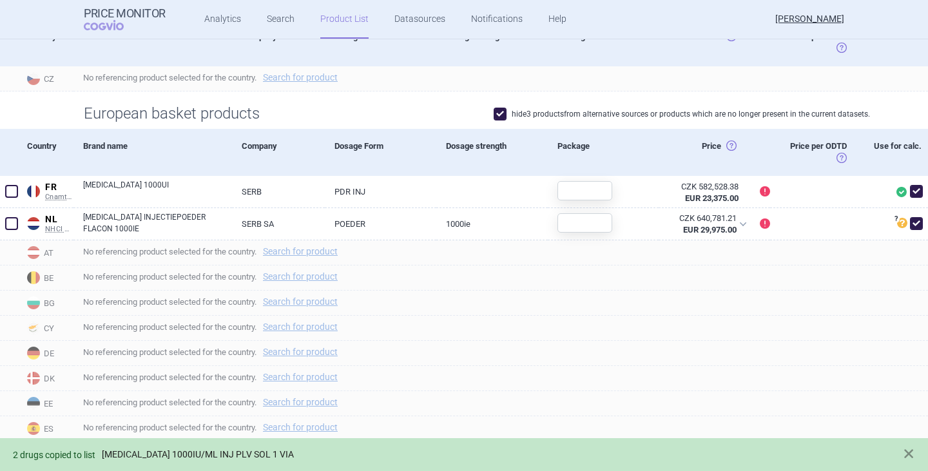
click at [253, 456] on link "[MEDICAL_DATA] 1000IU/ML INJ PLV SOL 1 VIA" at bounding box center [198, 454] width 192 height 11
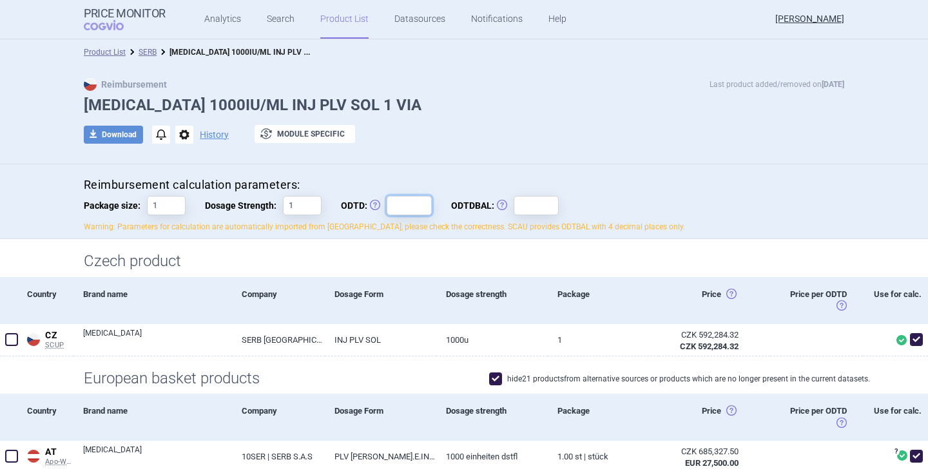
click at [407, 213] on input "ODTD: Obvyklá Denní Terapeutická Dávka" at bounding box center [409, 205] width 45 height 19
type input "1"
click at [534, 212] on input "ODTDBAL: Obvyklá Denní Terapeutická Dávka Balení" at bounding box center [536, 205] width 45 height 19
type input "1"
click at [623, 207] on div "Saving…" at bounding box center [610, 205] width 64 height 19
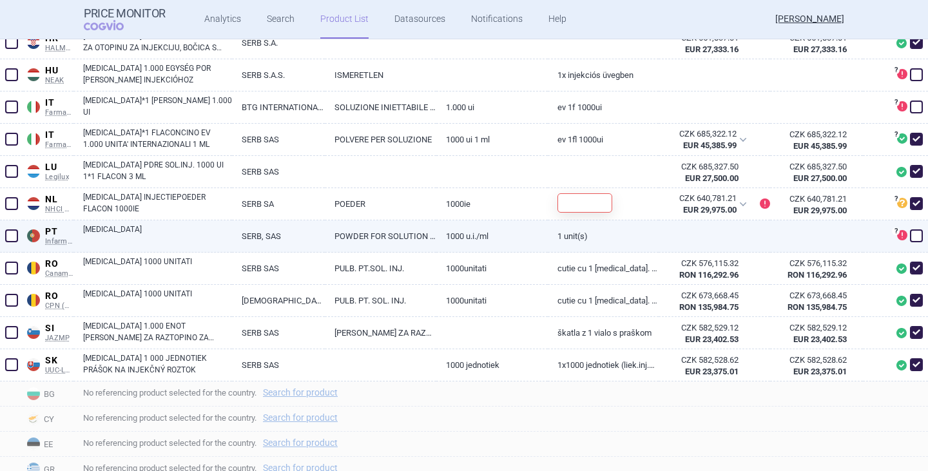
scroll to position [774, 0]
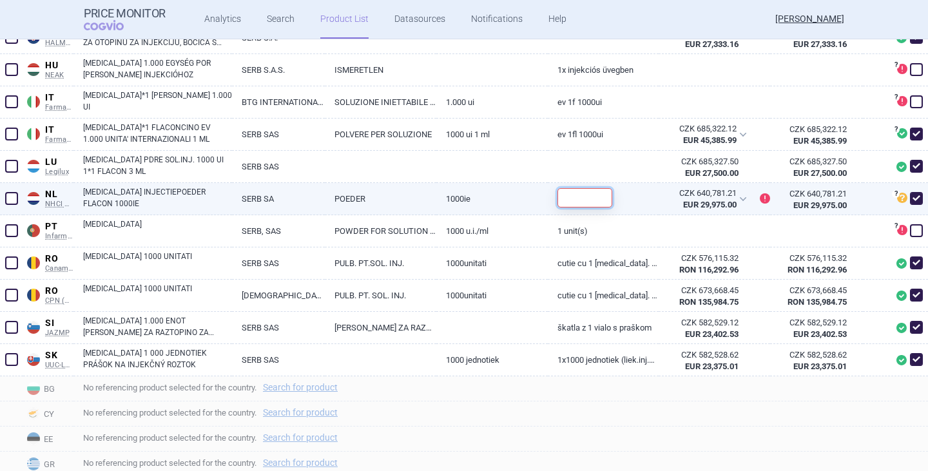
click at [572, 192] on input "text" at bounding box center [585, 197] width 55 height 19
type input "1"
click at [633, 191] on div "1" at bounding box center [604, 199] width 112 height 32
click at [738, 200] on div "CZK 640,781.21 EUR 29,975.00" at bounding box center [707, 199] width 96 height 32
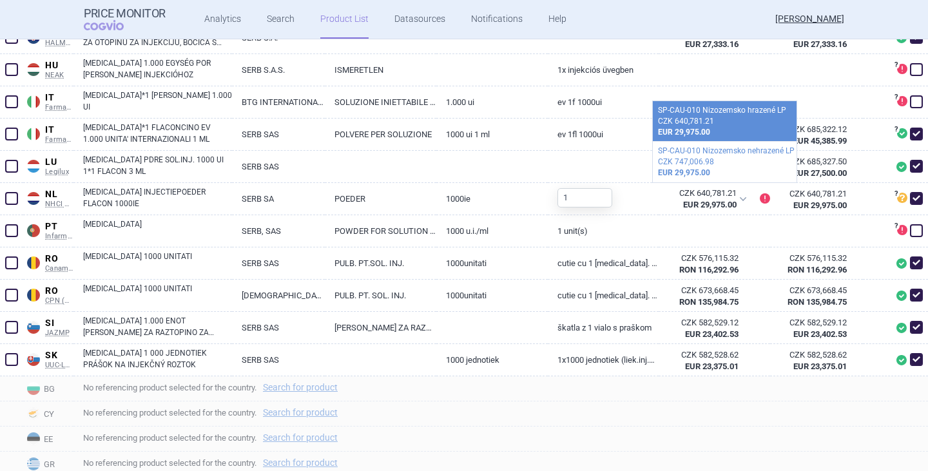
click at [714, 113] on div "SP-CAU-010 Nizozemsko hrazené LP" at bounding box center [724, 110] width 133 height 11
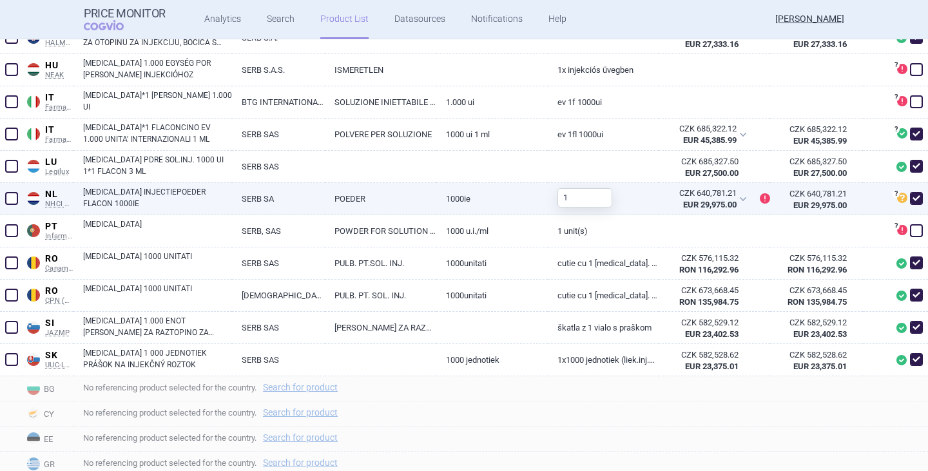
click at [910, 201] on span at bounding box center [916, 198] width 13 height 13
click at [910, 200] on span at bounding box center [916, 198] width 13 height 13
checkbox input "true"
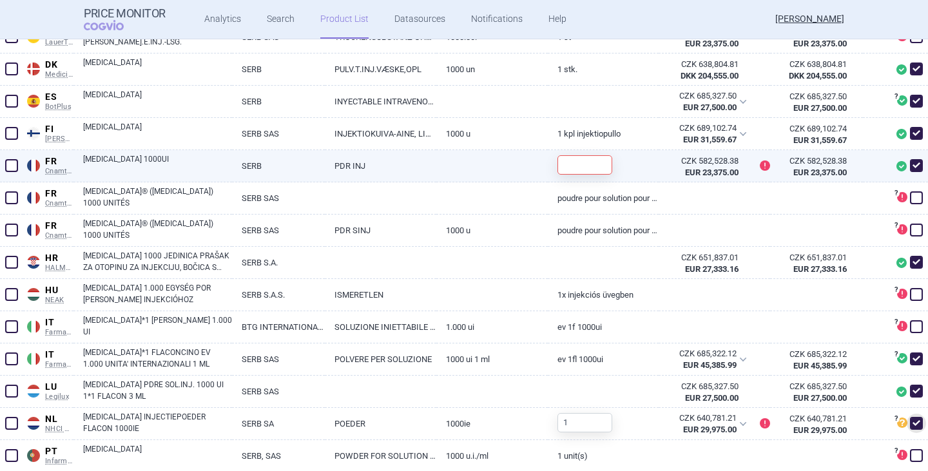
scroll to position [516, 0]
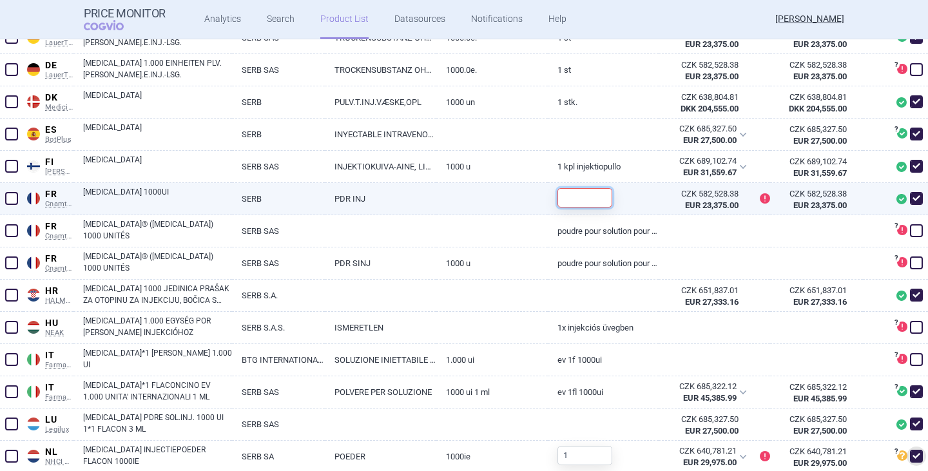
click at [570, 190] on input "text" at bounding box center [585, 197] width 55 height 19
type input "1"
click at [139, 192] on link "[MEDICAL_DATA] 1000UI" at bounding box center [157, 197] width 149 height 23
select select "EUR"
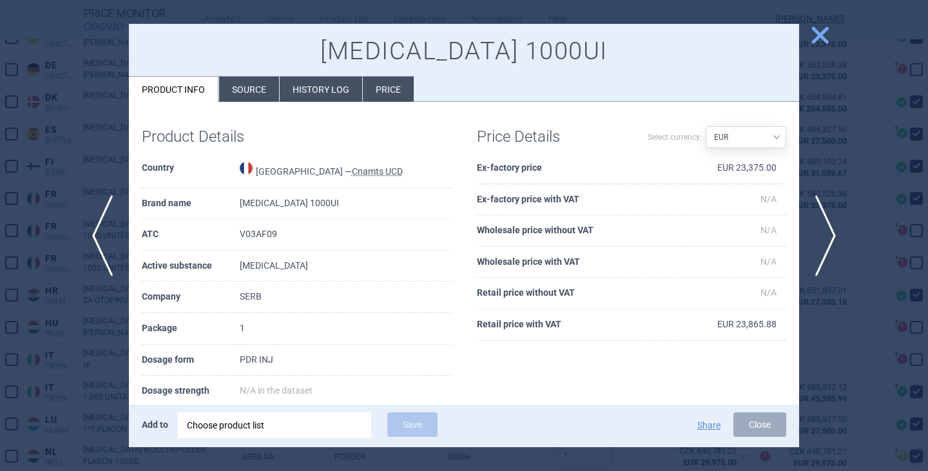
click at [238, 95] on li "Source" at bounding box center [249, 89] width 60 height 25
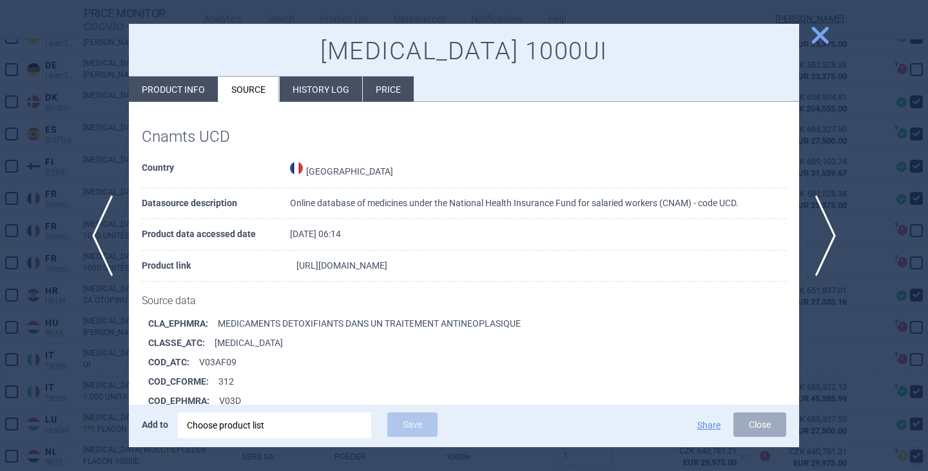
drag, startPoint x: 333, startPoint y: 264, endPoint x: 344, endPoint y: 264, distance: 10.3
click at [334, 264] on link "[URL][DOMAIN_NAME]" at bounding box center [342, 265] width 91 height 9
click at [826, 35] on span "close" at bounding box center [820, 35] width 23 height 23
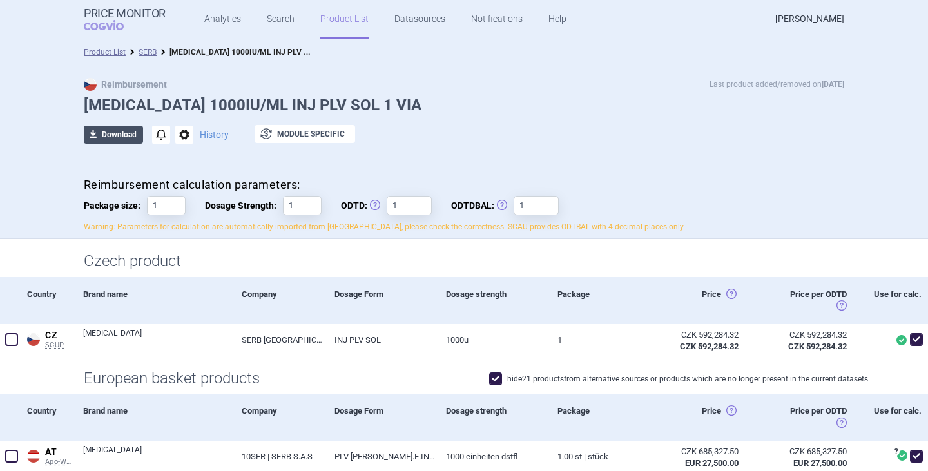
click at [106, 135] on button "download Download" at bounding box center [113, 135] width 59 height 18
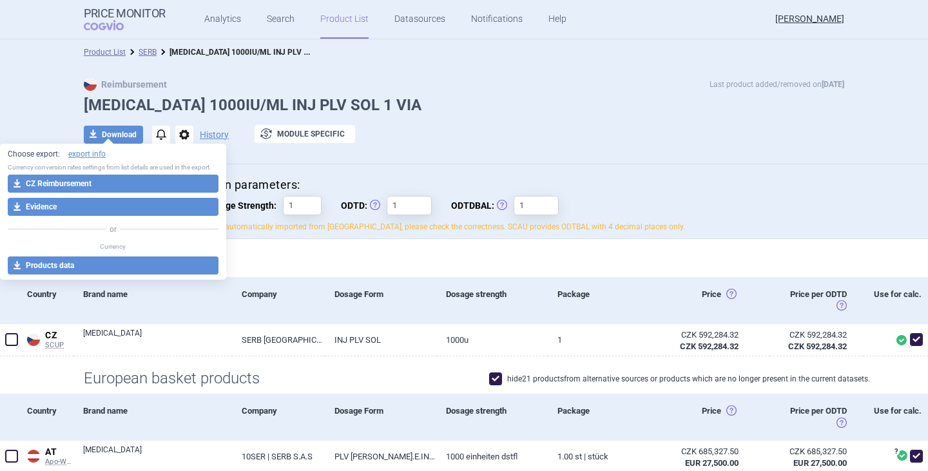
select select "EUR"
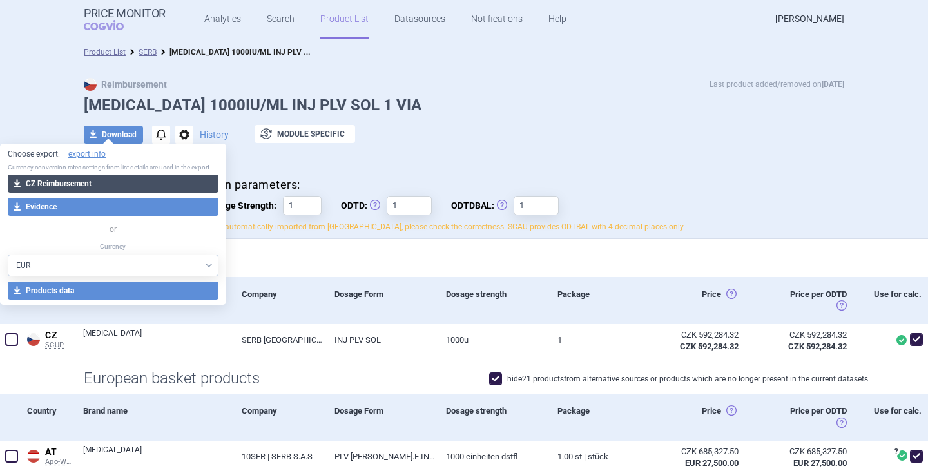
click at [116, 175] on button "download CZ Reimbursement" at bounding box center [113, 184] width 211 height 18
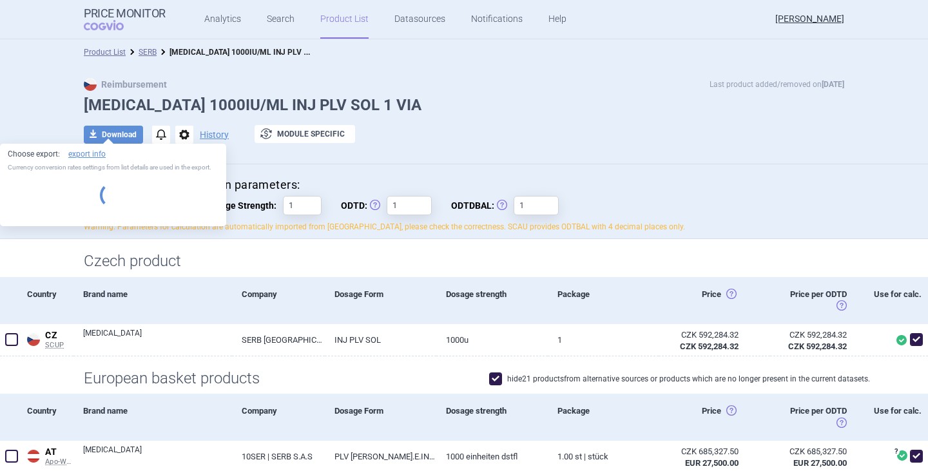
select select "EUR"
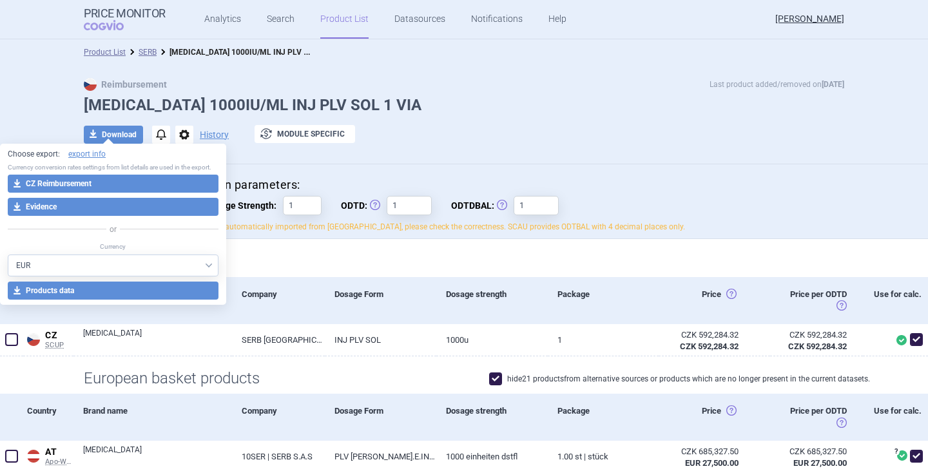
click at [529, 133] on div "download Download notifications options History exchange Module specific" at bounding box center [464, 134] width 761 height 19
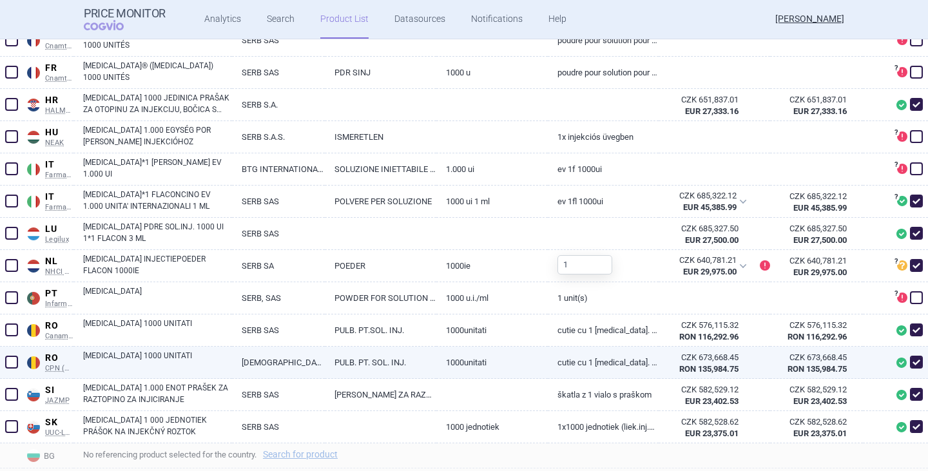
scroll to position [709, 0]
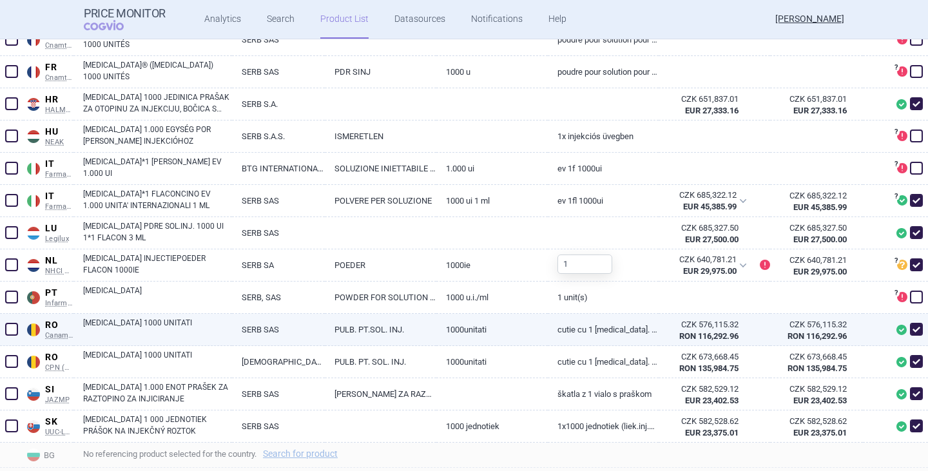
click at [910, 328] on span at bounding box center [916, 329] width 13 height 13
checkbox input "false"
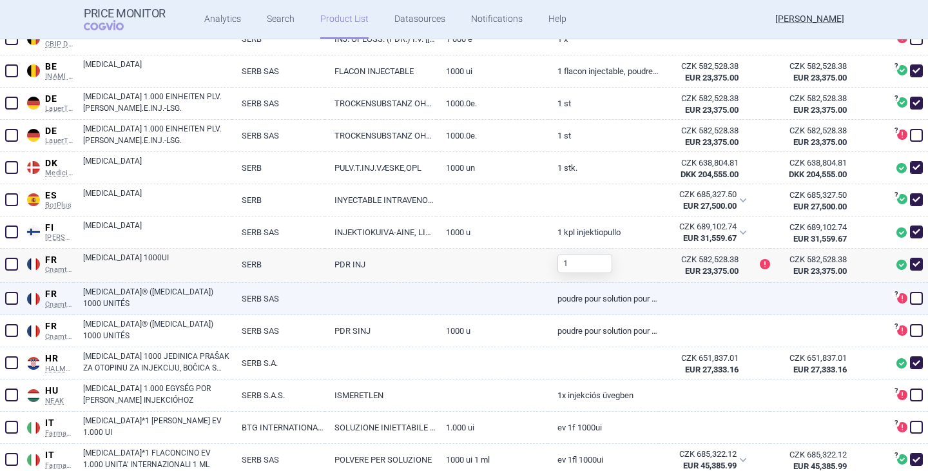
scroll to position [451, 0]
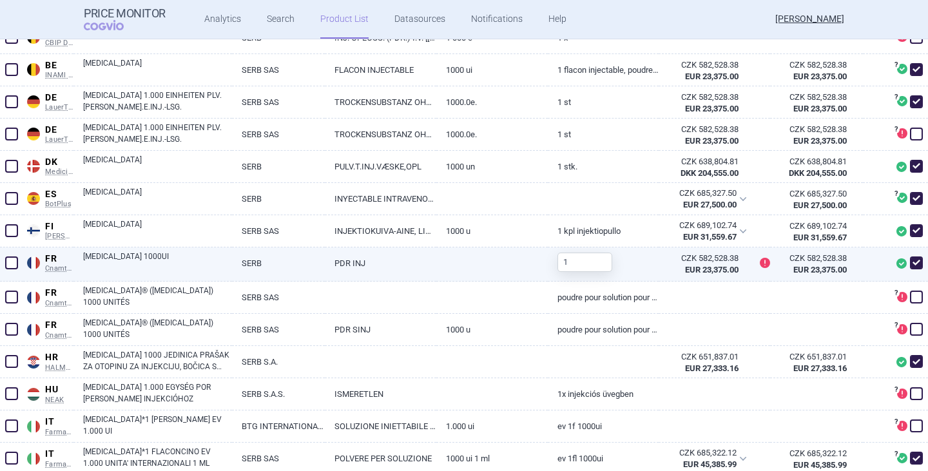
click at [128, 264] on link "[MEDICAL_DATA] 1000UI" at bounding box center [157, 262] width 149 height 23
select select "EUR"
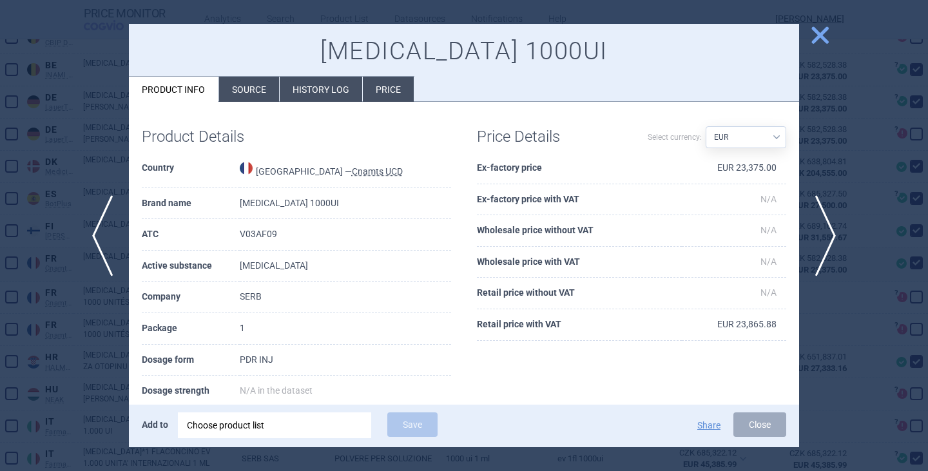
click at [262, 83] on li "Source" at bounding box center [249, 89] width 60 height 25
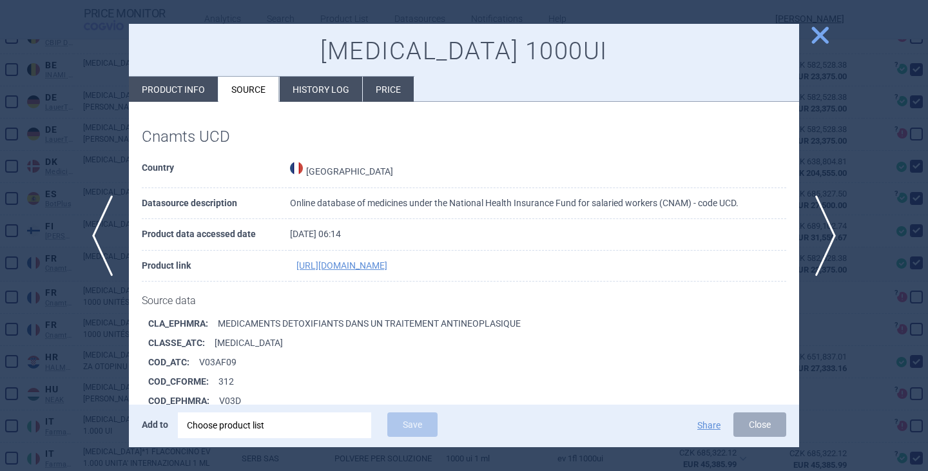
click at [647, 327] on li "CLA_EPHMRA : MEDICAMENTS DETOXIFIANTS DANS UN TRAITEMENT ANTINEOPLASIQUE" at bounding box center [473, 323] width 651 height 19
click at [826, 37] on span "close" at bounding box center [820, 35] width 23 height 23
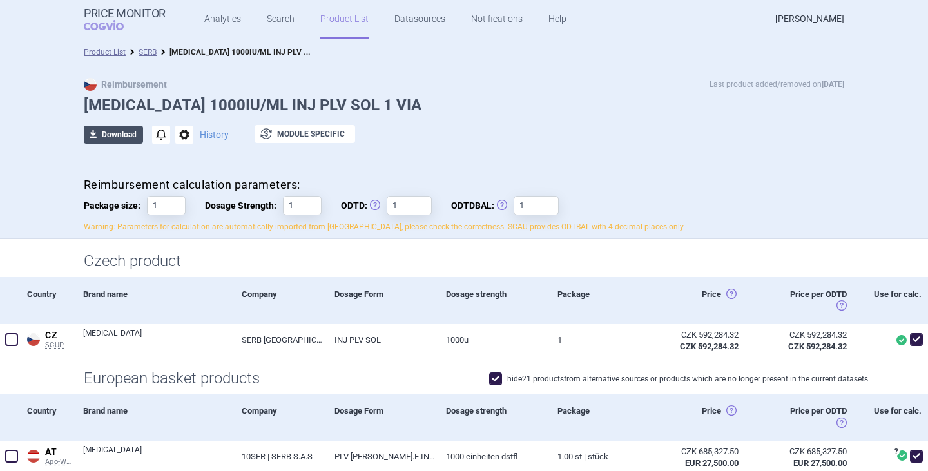
click at [119, 127] on button "download Download" at bounding box center [113, 135] width 59 height 18
select select "EUR"
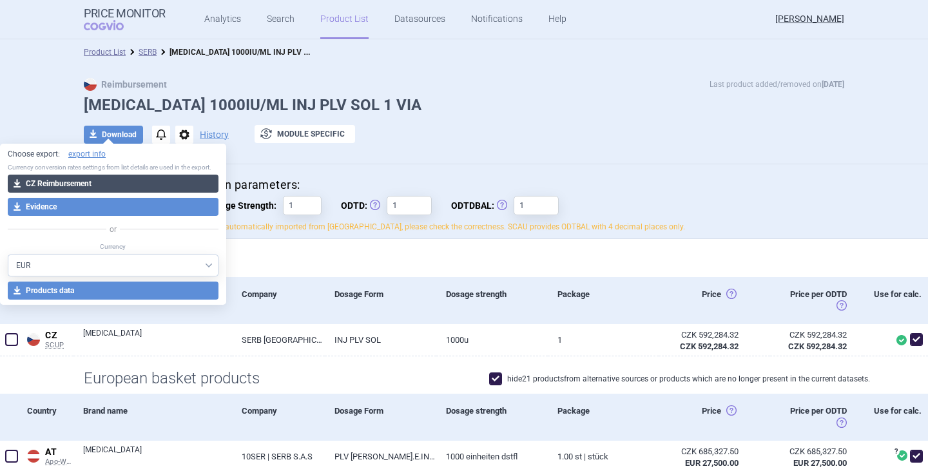
click at [84, 179] on button "download CZ Reimbursement" at bounding box center [113, 184] width 211 height 18
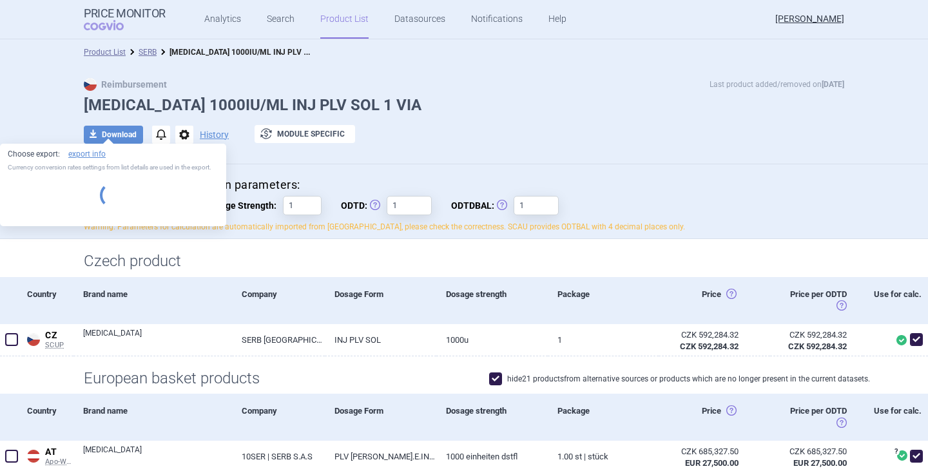
select select "EUR"
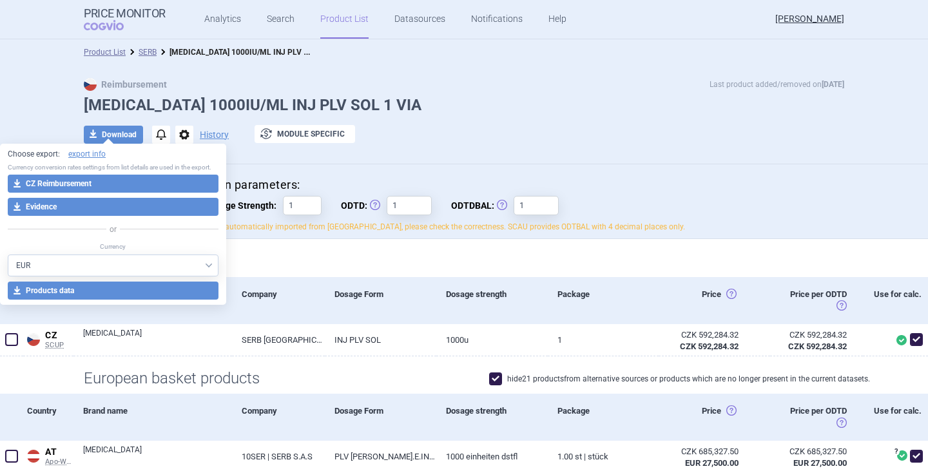
click at [450, 130] on div "download Download notifications options History exchange Module specific" at bounding box center [464, 134] width 761 height 19
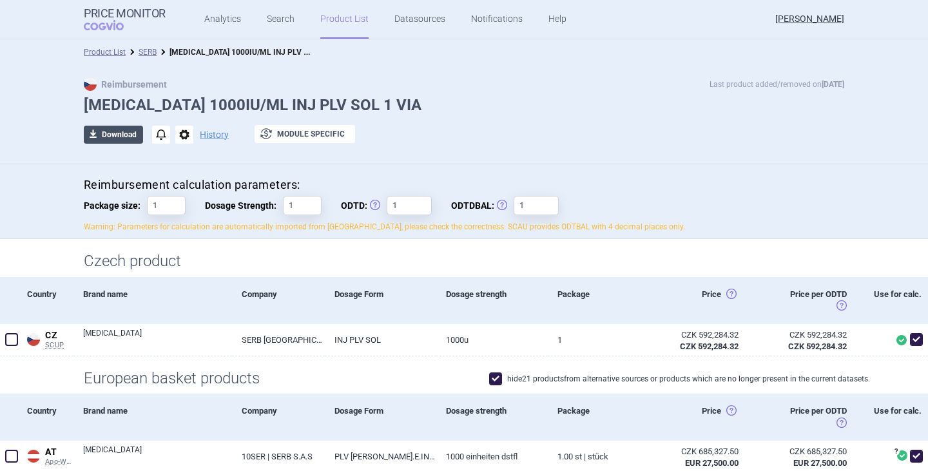
click at [121, 139] on button "download Download" at bounding box center [113, 135] width 59 height 18
select select "EUR"
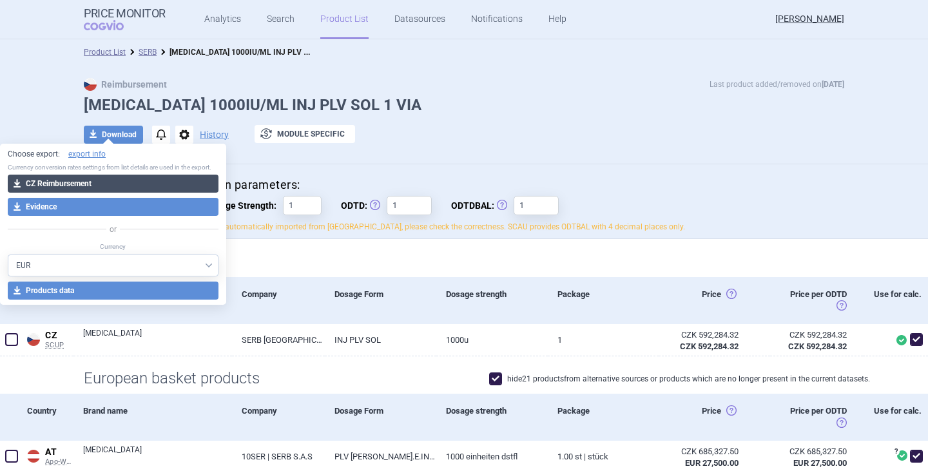
click at [125, 183] on button "download CZ Reimbursement" at bounding box center [113, 184] width 211 height 18
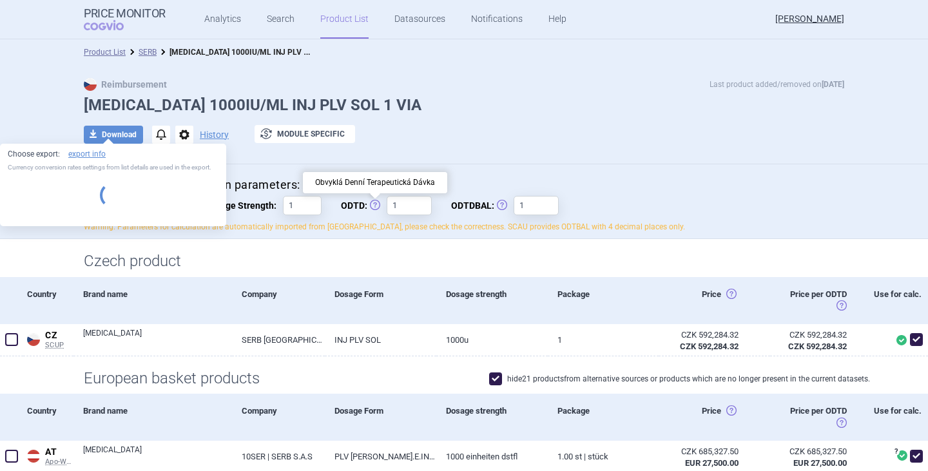
select select "EUR"
